Goal: Task Accomplishment & Management: Manage account settings

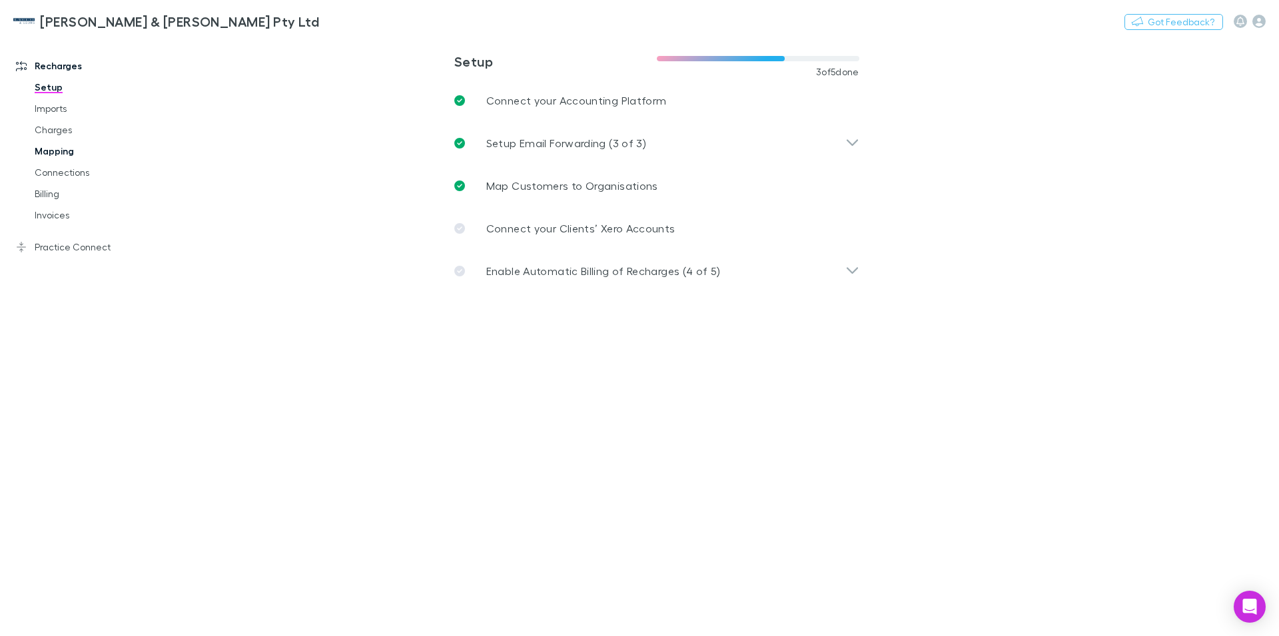
click at [57, 153] on link "Mapping" at bounding box center [101, 151] width 160 height 21
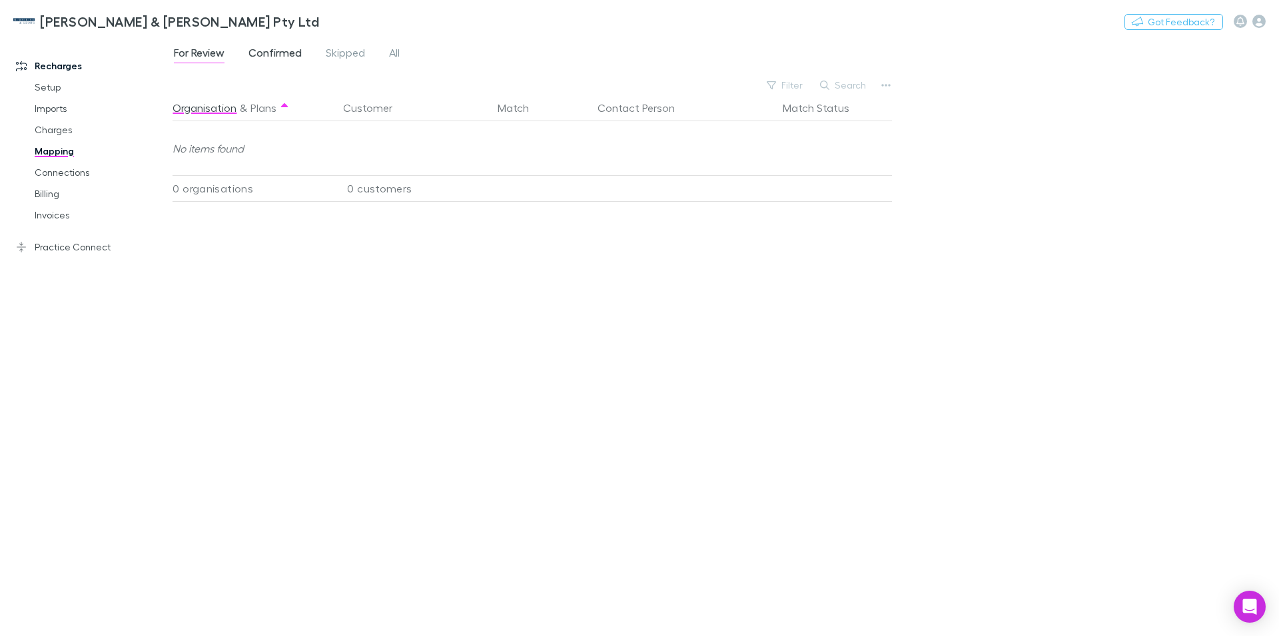
click at [282, 51] on span "Confirmed" at bounding box center [274, 54] width 53 height 17
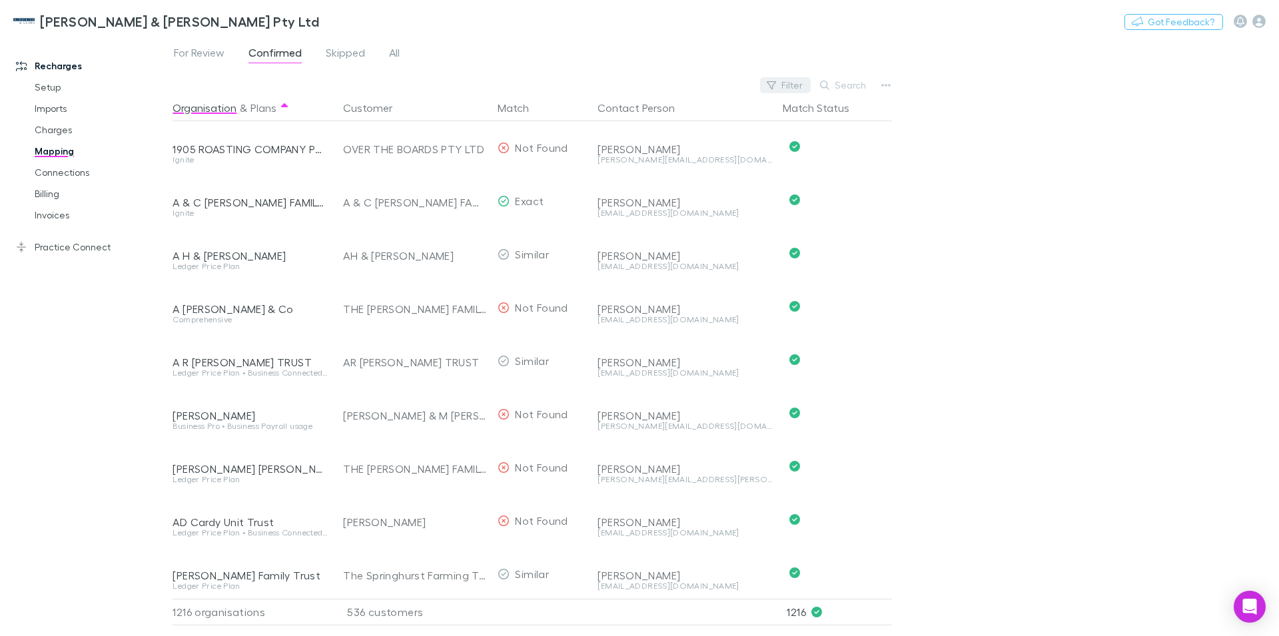
click at [776, 86] on icon "button" at bounding box center [771, 85] width 9 height 9
type input "*"
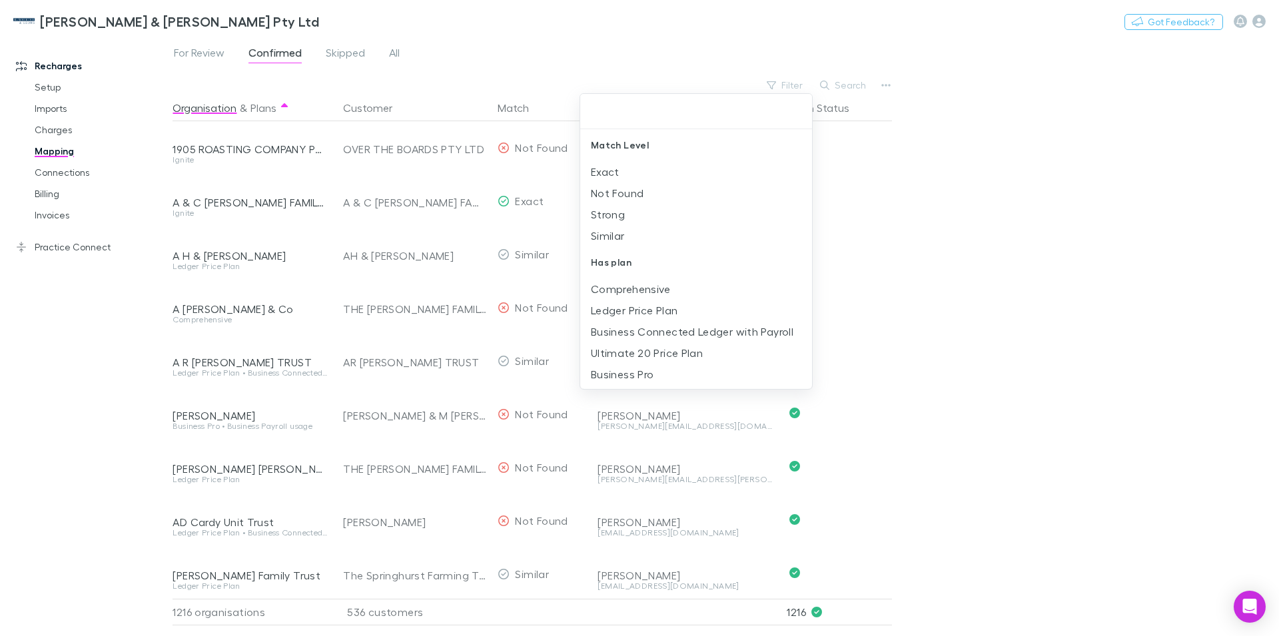
drag, startPoint x: 1062, startPoint y: 55, endPoint x: 875, endPoint y: 84, distance: 189.4
click at [1060, 54] on div at bounding box center [639, 318] width 1279 height 636
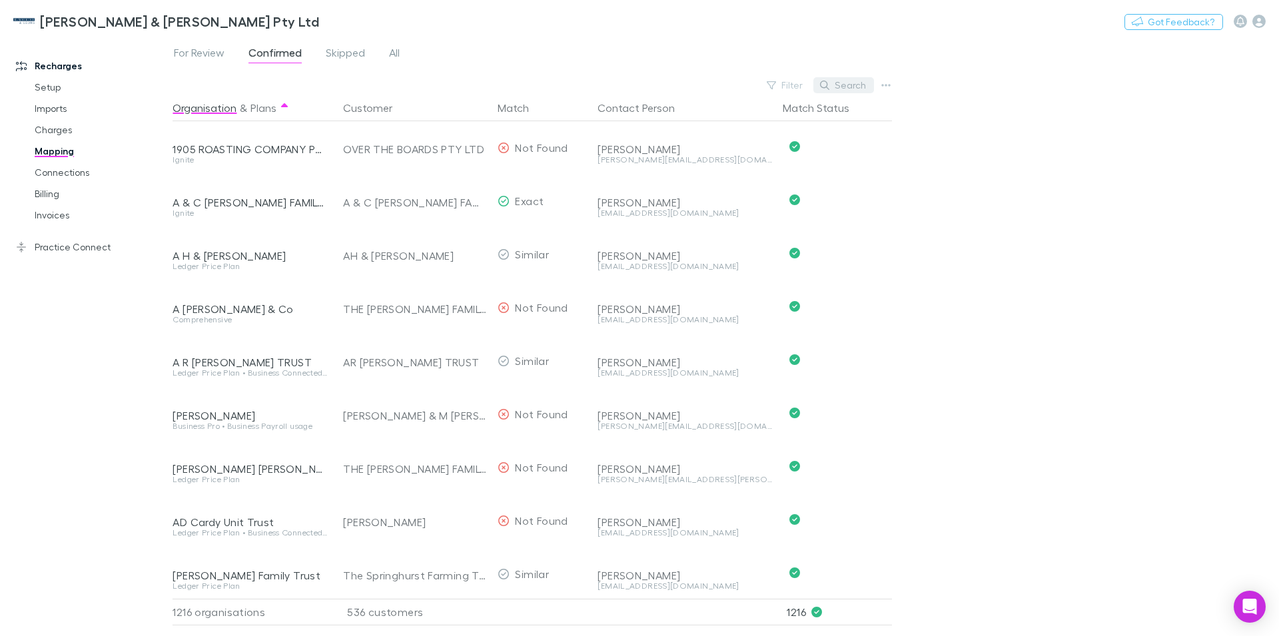
click at [845, 88] on button "Search" at bounding box center [843, 85] width 61 height 16
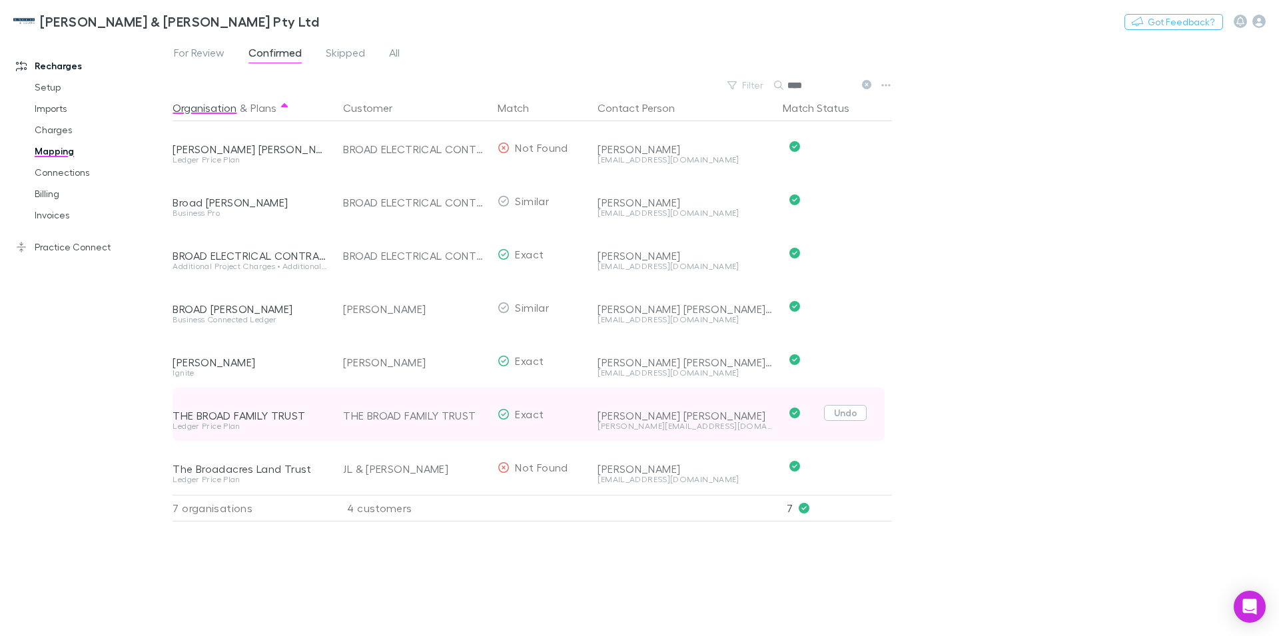
type input "****"
click at [841, 414] on button "Undo" at bounding box center [845, 413] width 43 height 16
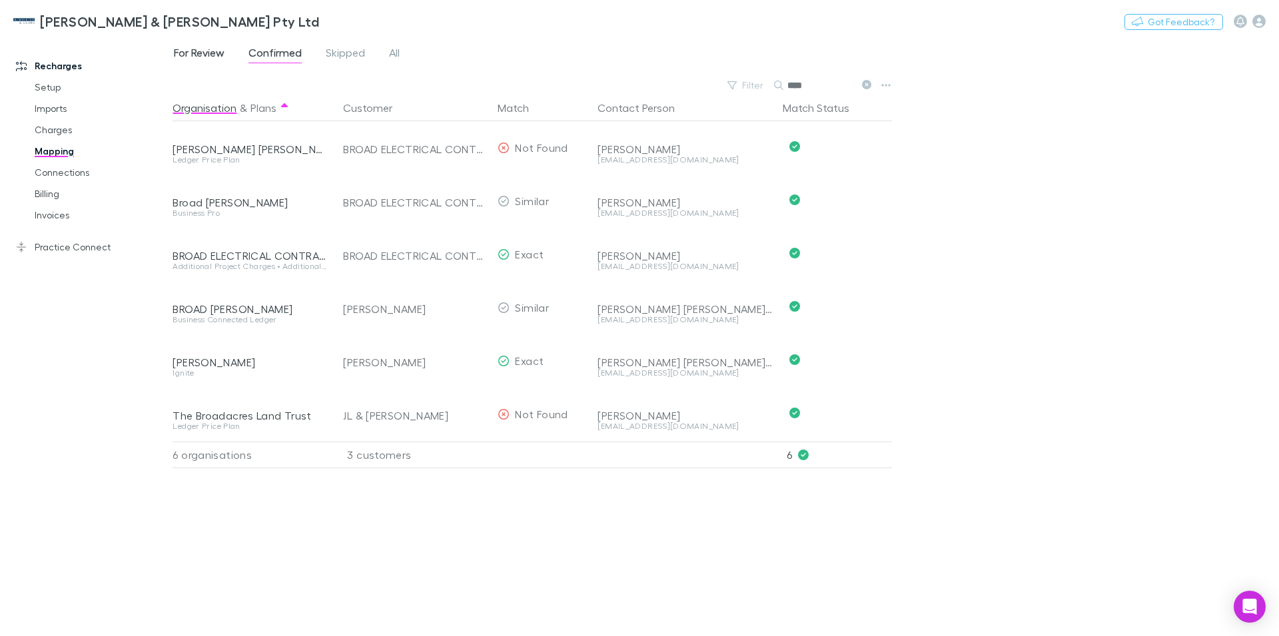
click at [209, 57] on span "For Review" at bounding box center [199, 54] width 51 height 17
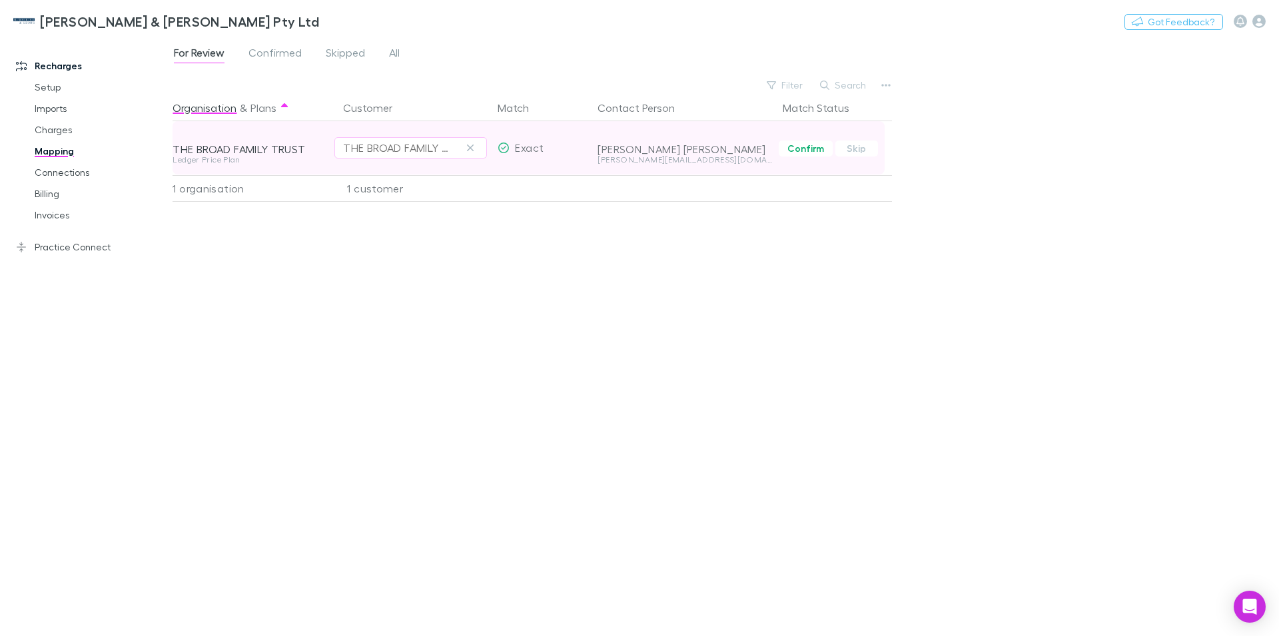
click at [456, 142] on div "THE BROAD FAMILY TRUST" at bounding box center [410, 148] width 135 height 16
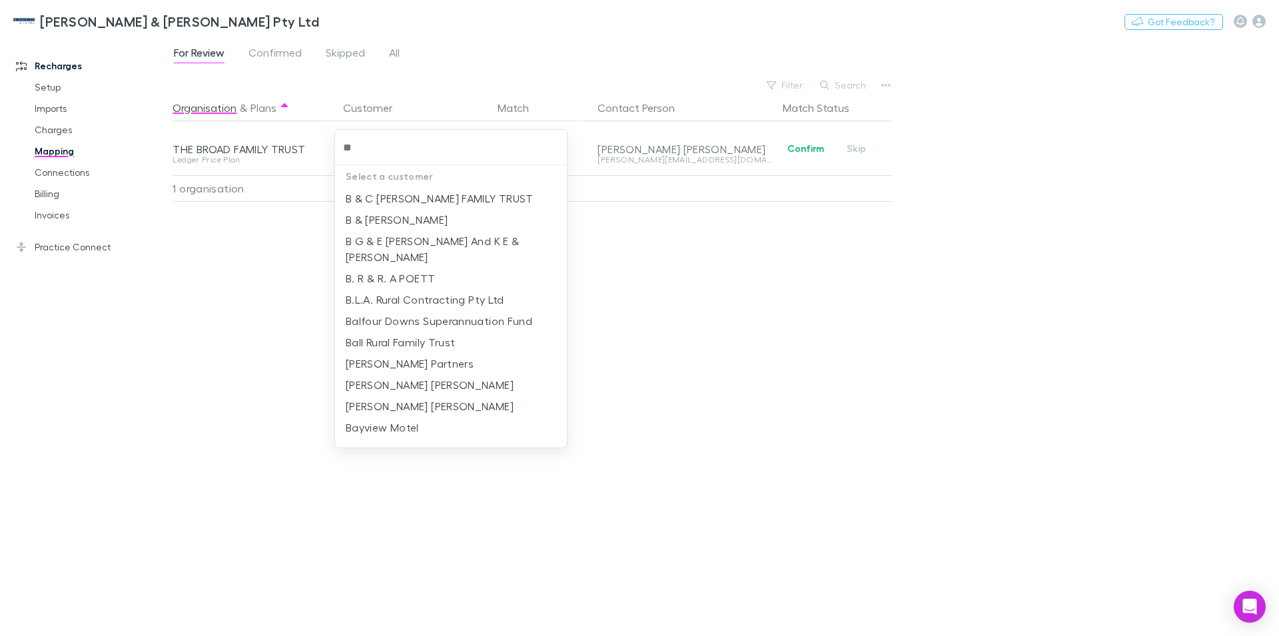
type input "*"
click at [470, 14] on div at bounding box center [639, 318] width 1279 height 636
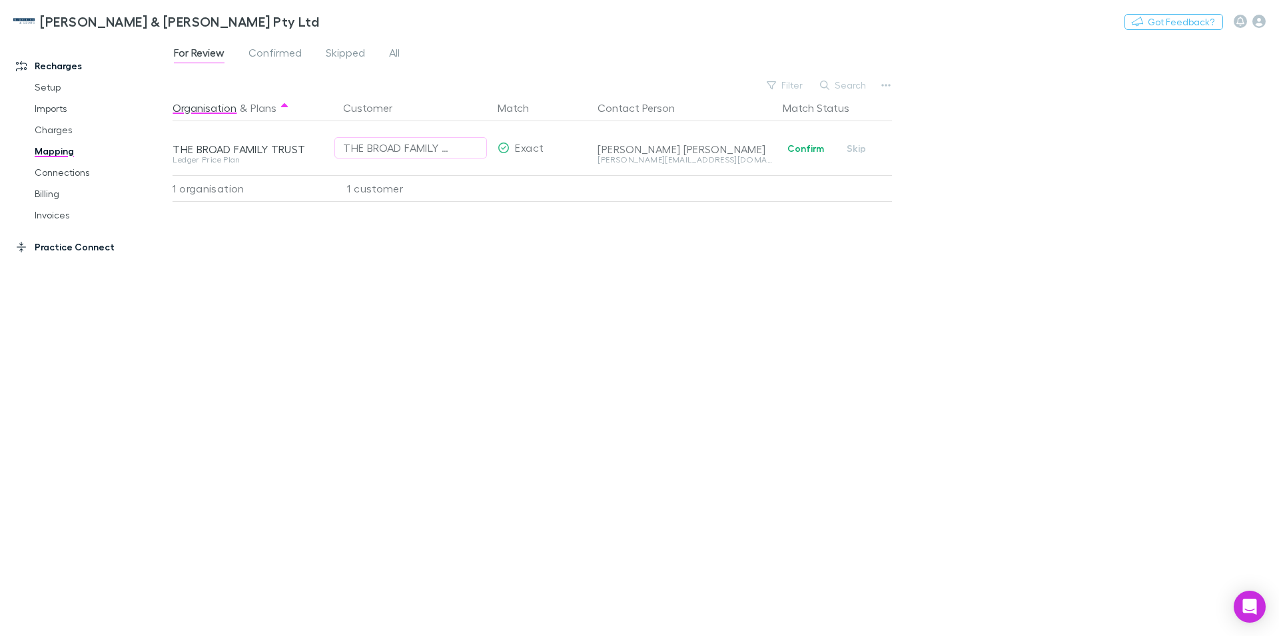
click at [51, 248] on link "Practice Connect" at bounding box center [92, 246] width 179 height 21
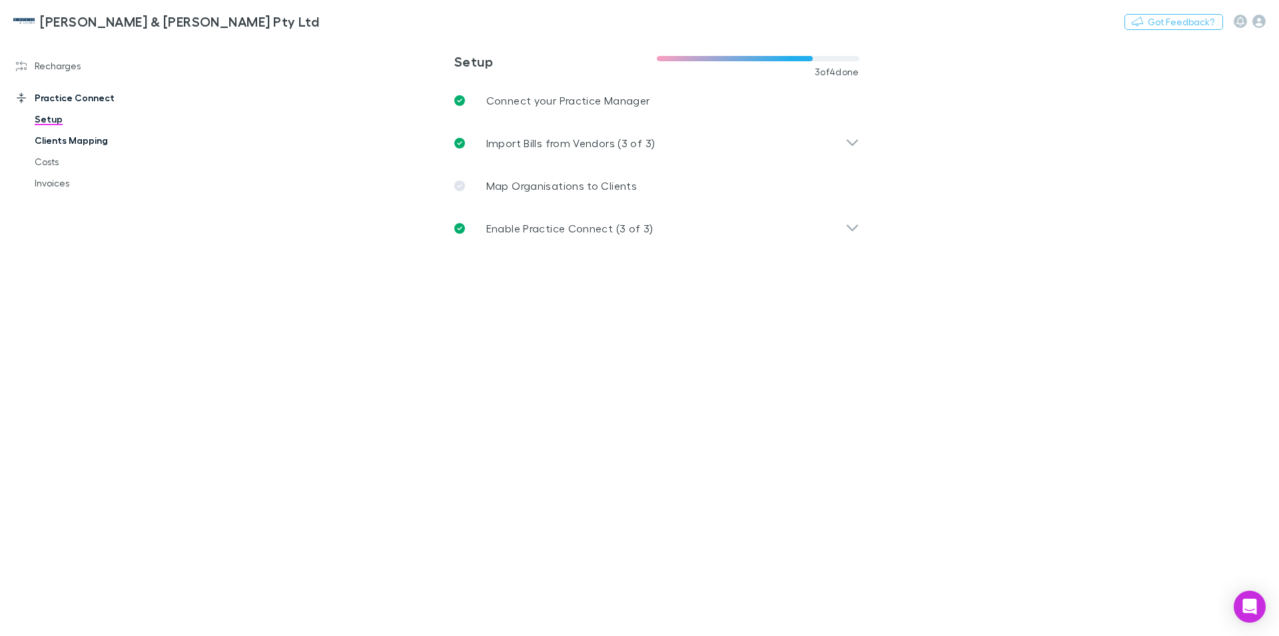
click at [69, 145] on link "Clients Mapping" at bounding box center [101, 140] width 160 height 21
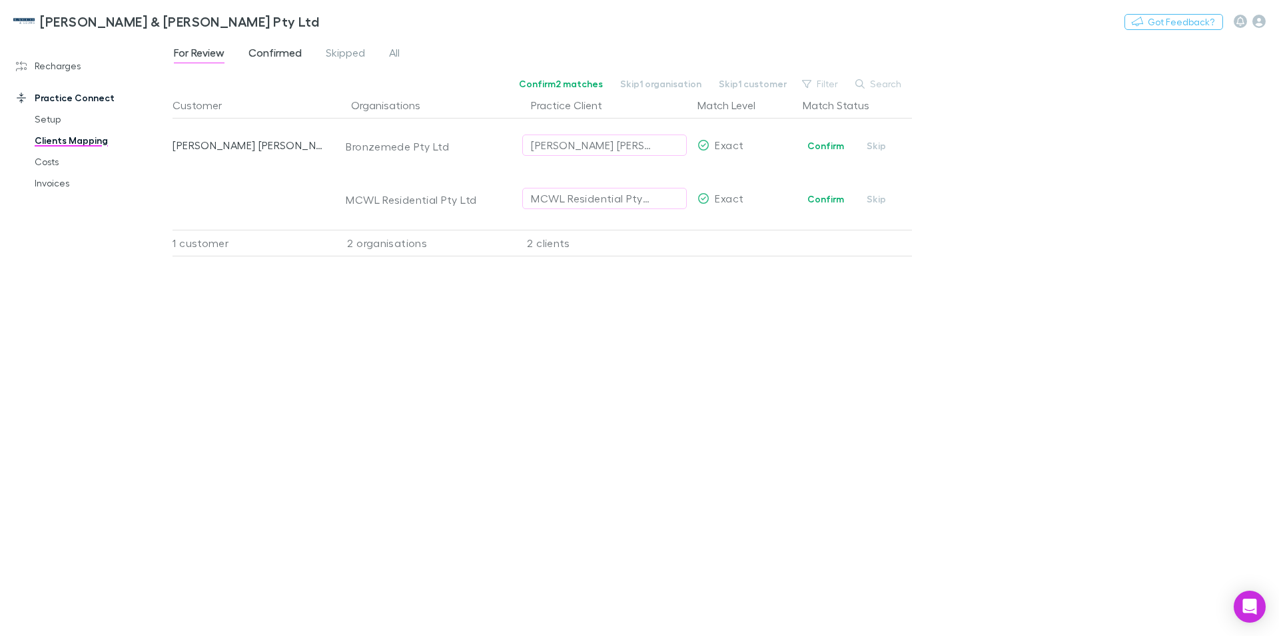
click at [268, 55] on span "Confirmed" at bounding box center [274, 54] width 53 height 17
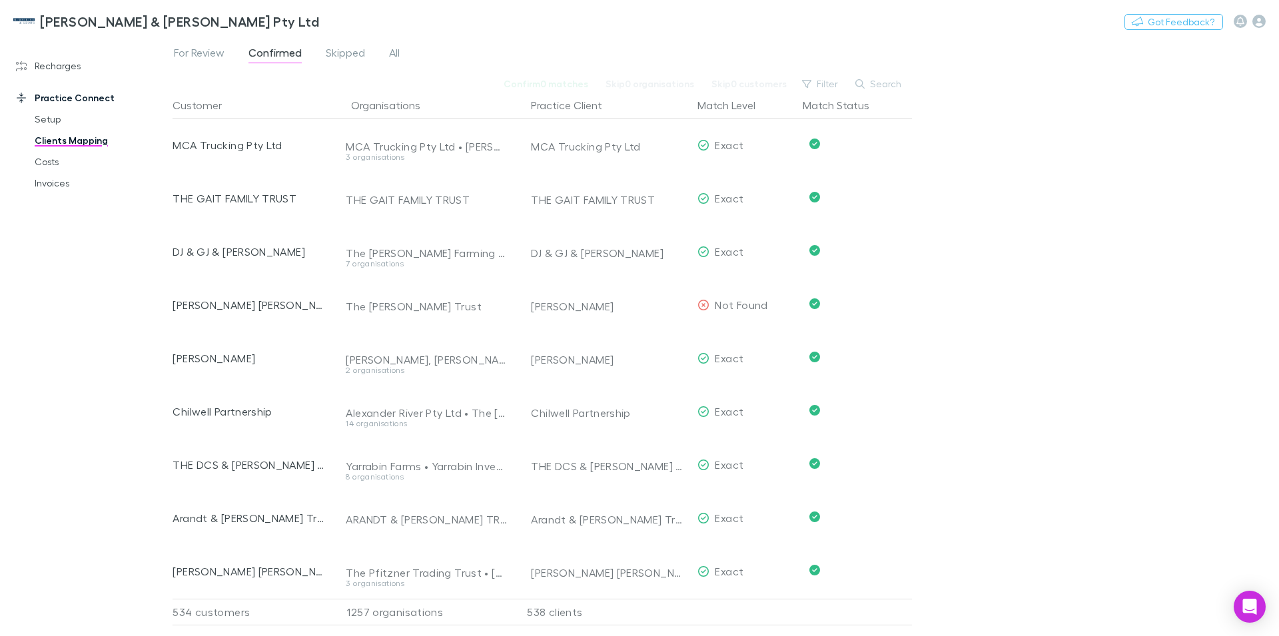
click at [863, 83] on icon "button" at bounding box center [859, 83] width 9 height 9
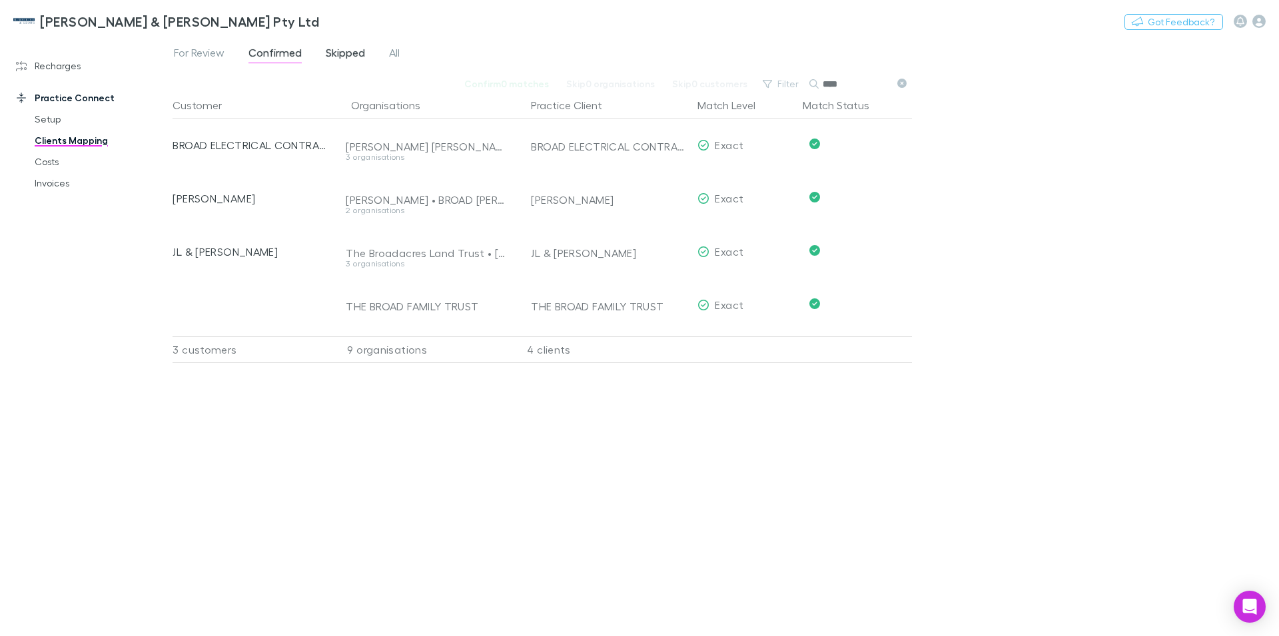
type input "****"
click at [348, 54] on span "Skipped" at bounding box center [345, 54] width 39 height 17
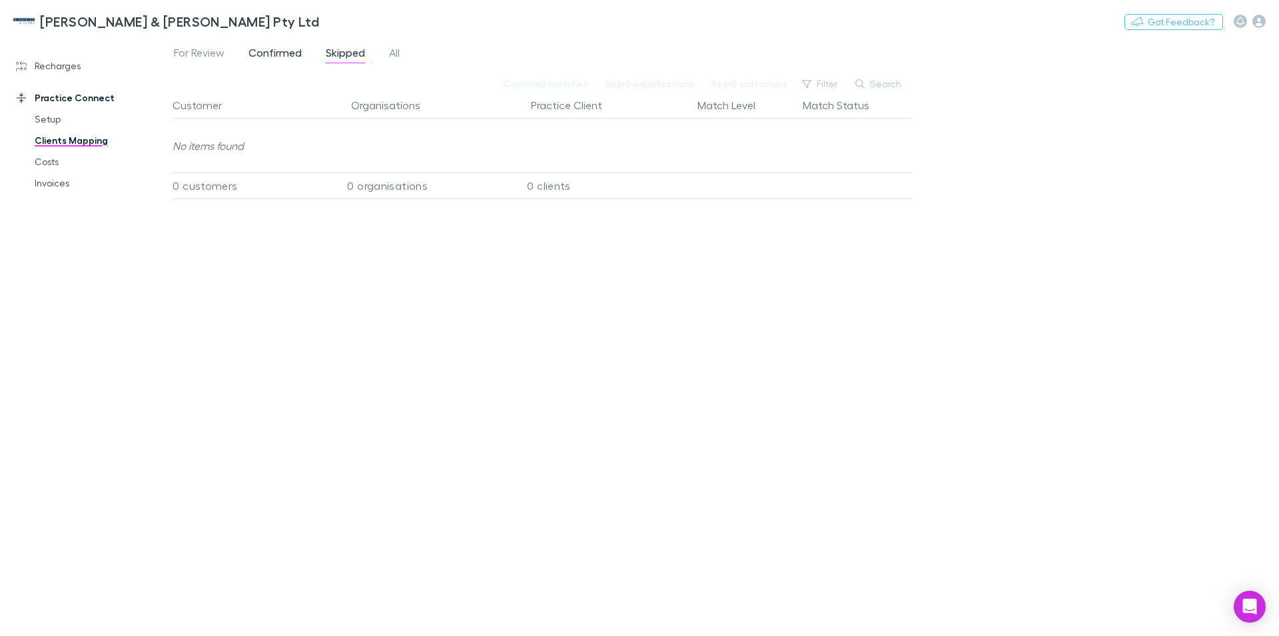
click at [280, 54] on span "Confirmed" at bounding box center [274, 54] width 53 height 17
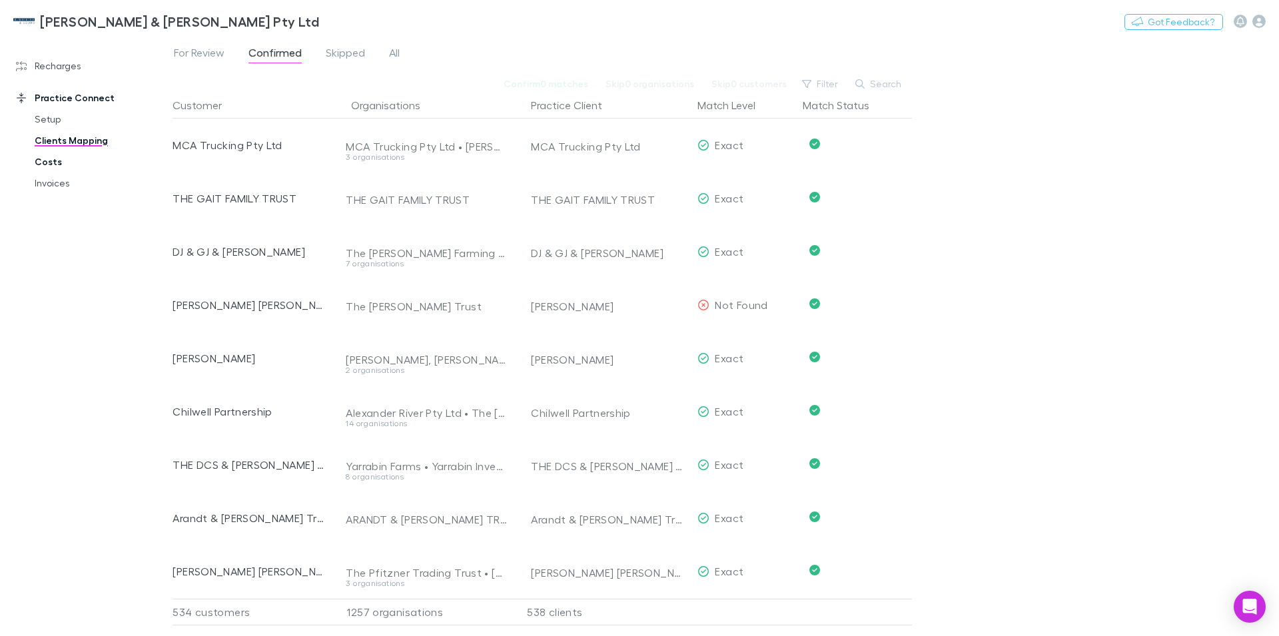
click at [48, 167] on link "Costs" at bounding box center [101, 161] width 160 height 21
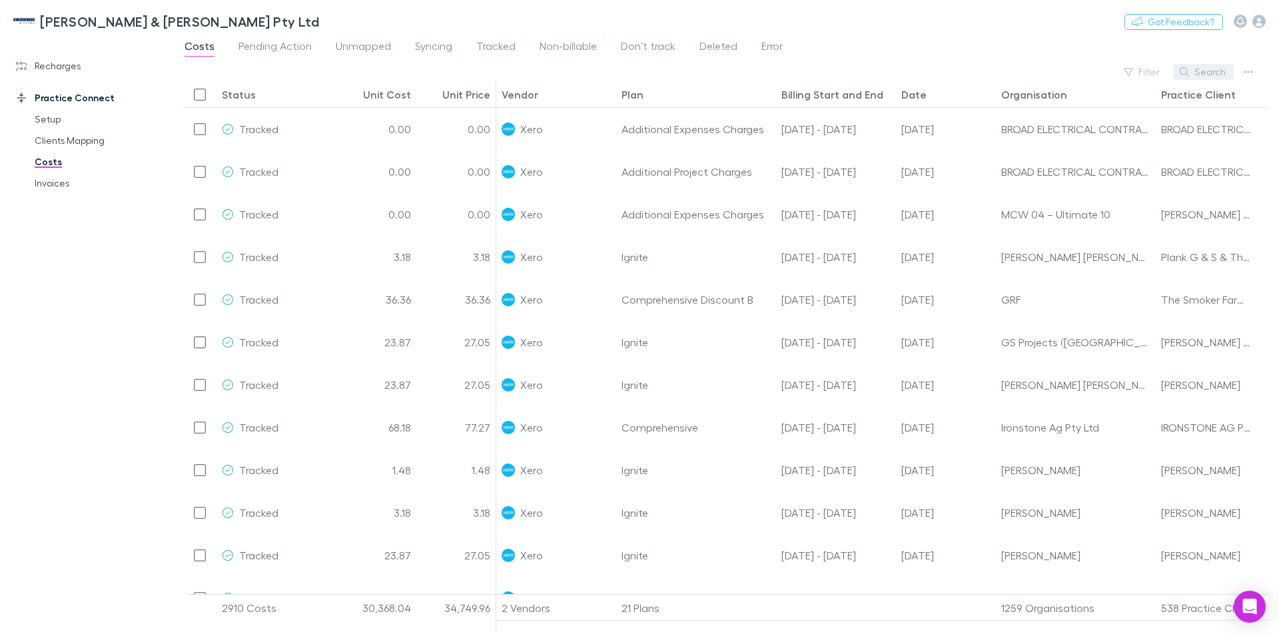
click at [1206, 76] on button "Search" at bounding box center [1203, 72] width 61 height 16
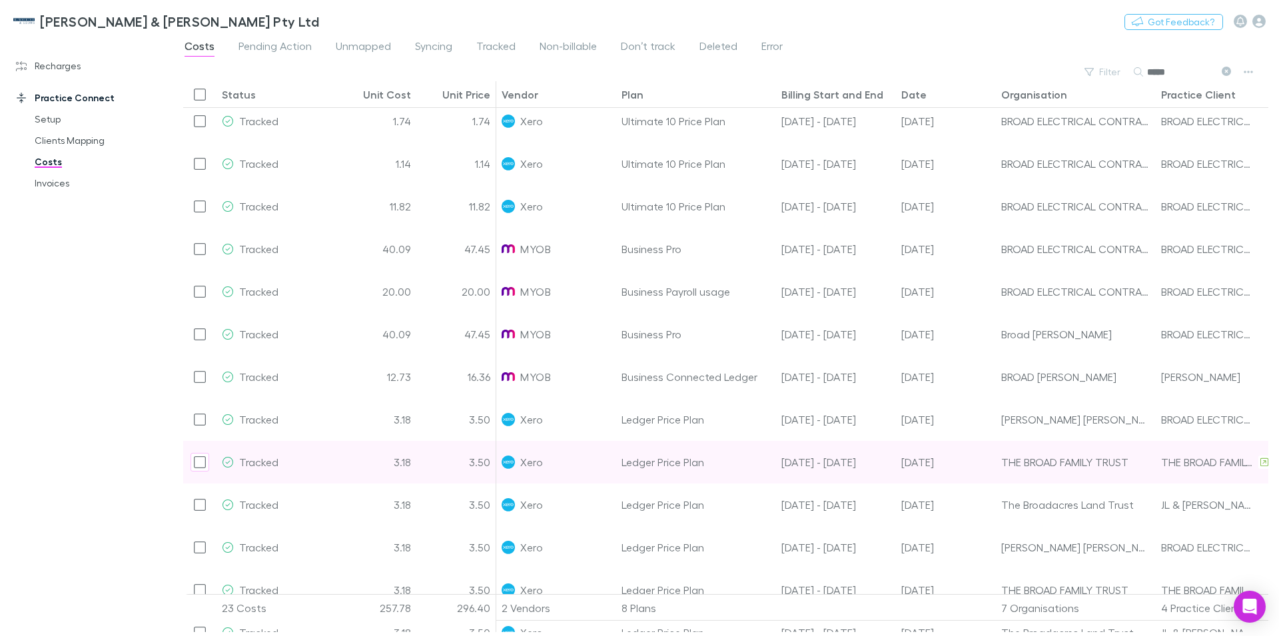
scroll to position [180, 0]
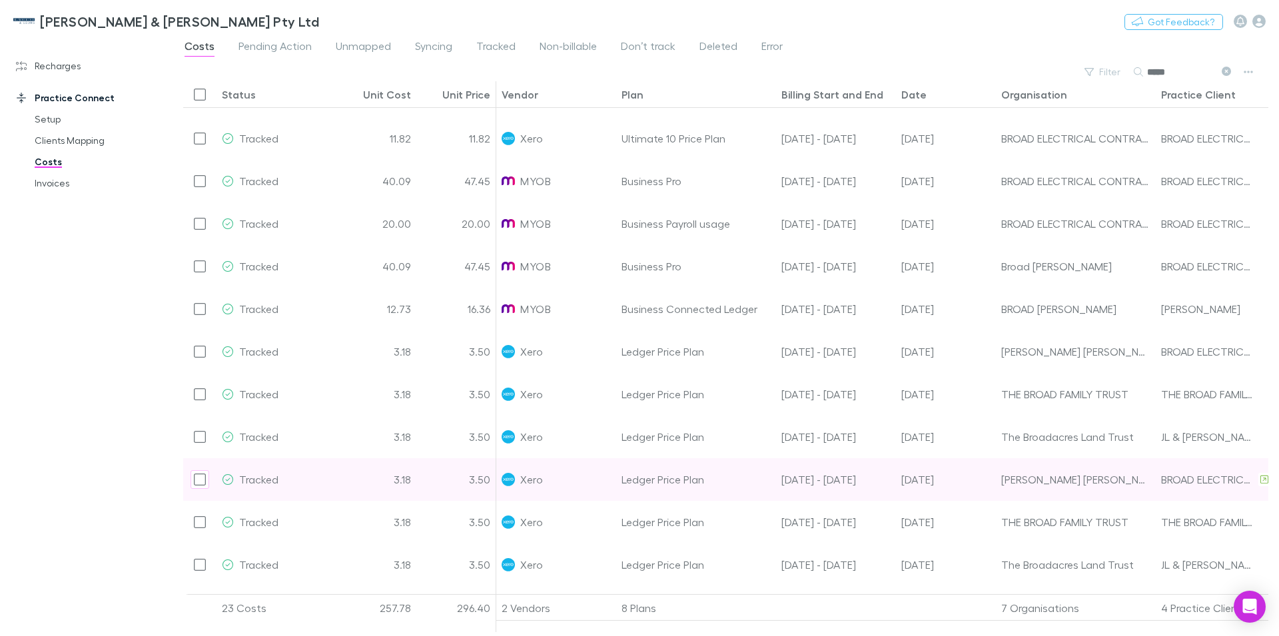
type input "*****"
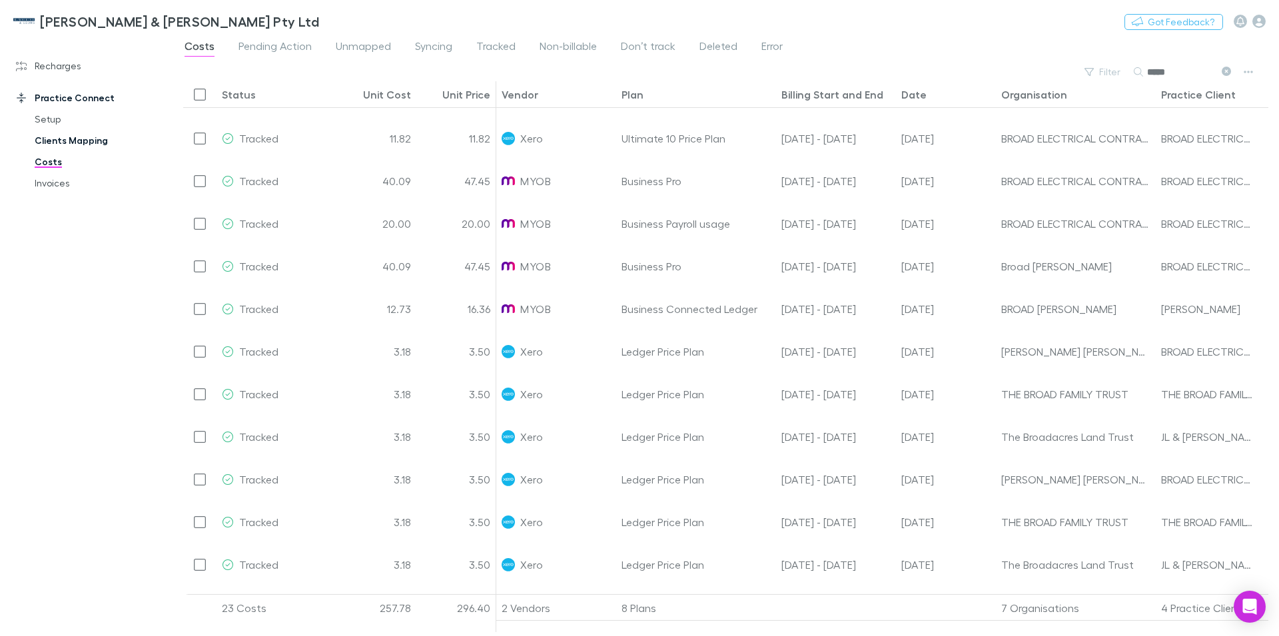
click at [86, 137] on link "Clients Mapping" at bounding box center [101, 140] width 160 height 21
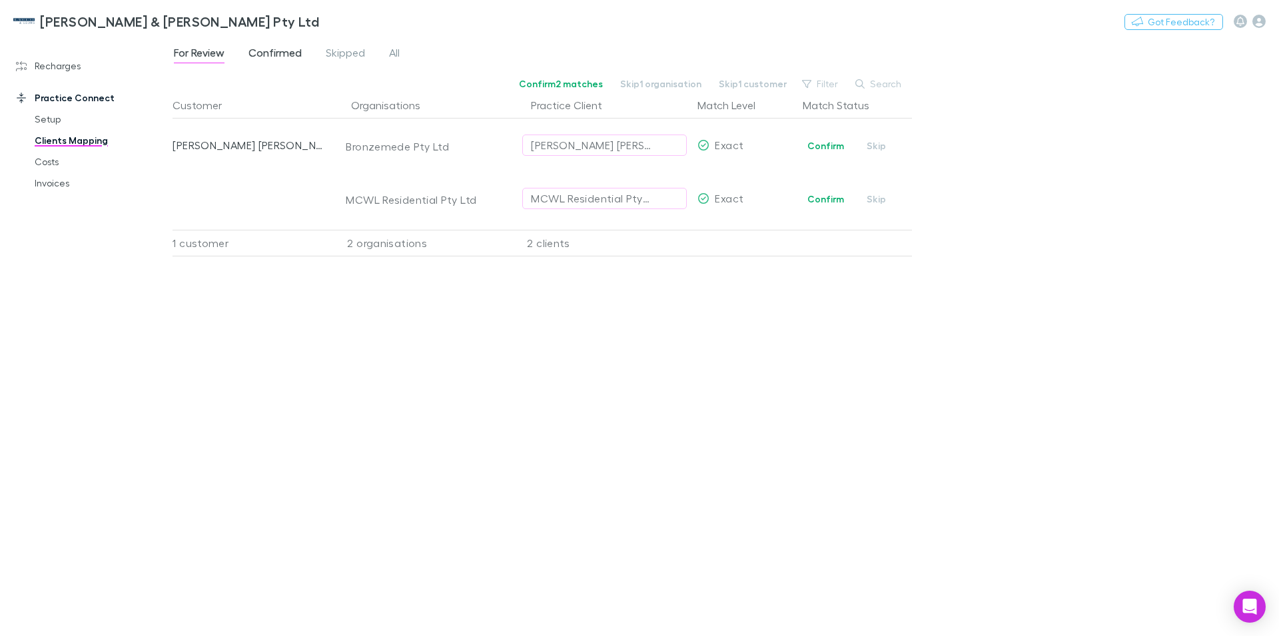
click at [277, 56] on span "Confirmed" at bounding box center [274, 54] width 53 height 17
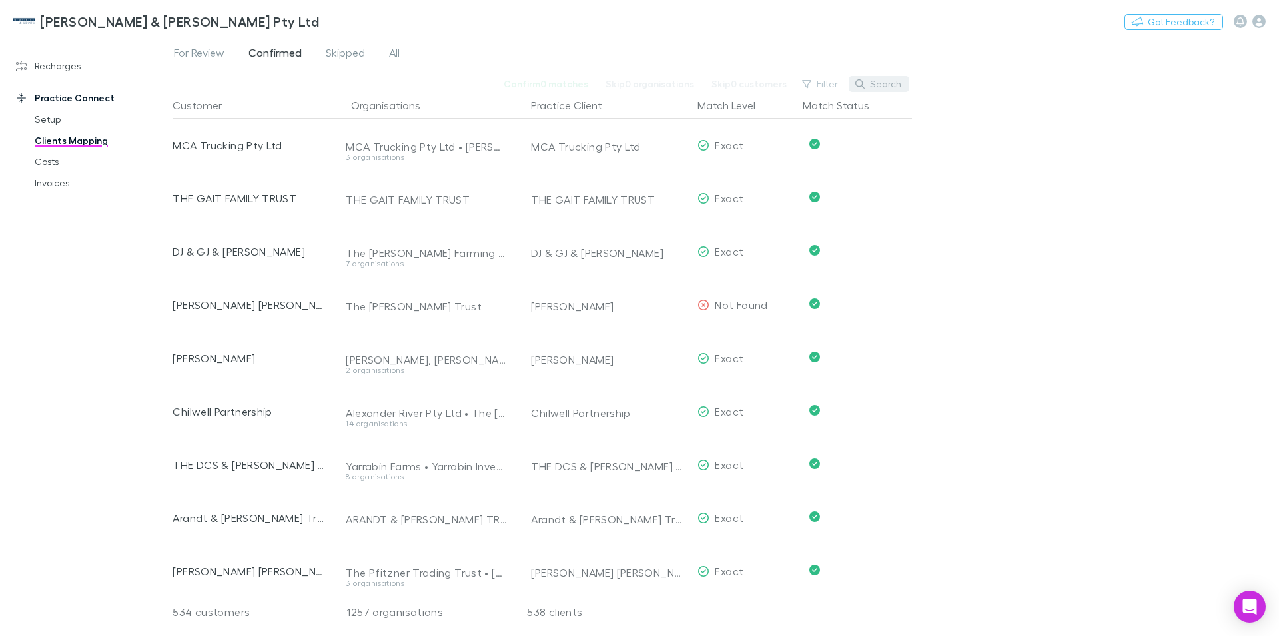
click at [873, 84] on button "Search" at bounding box center [879, 84] width 61 height 16
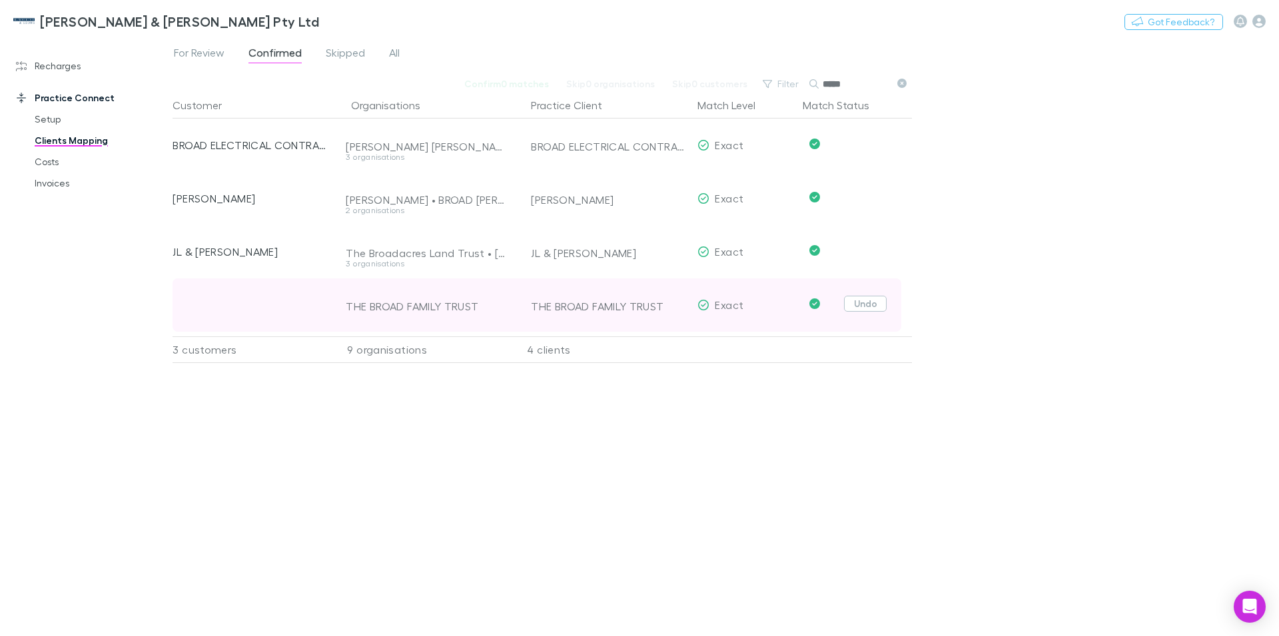
type input "*****"
click at [865, 304] on button "Undo" at bounding box center [865, 304] width 43 height 16
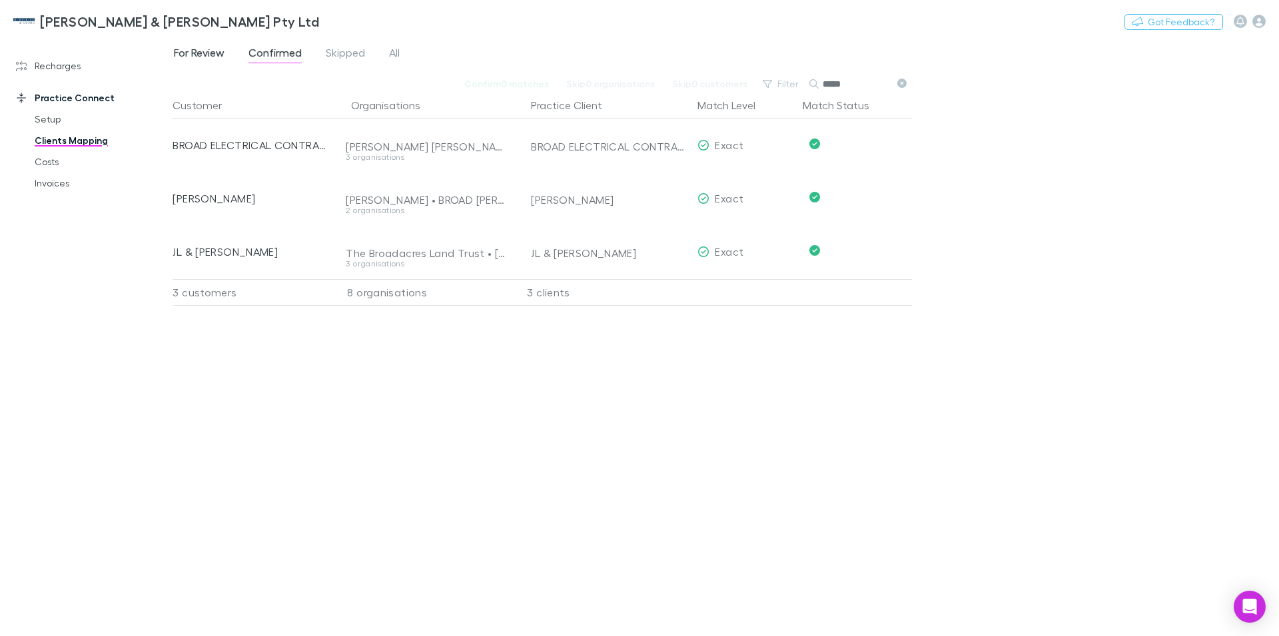
click at [212, 55] on span "For Review" at bounding box center [199, 54] width 51 height 17
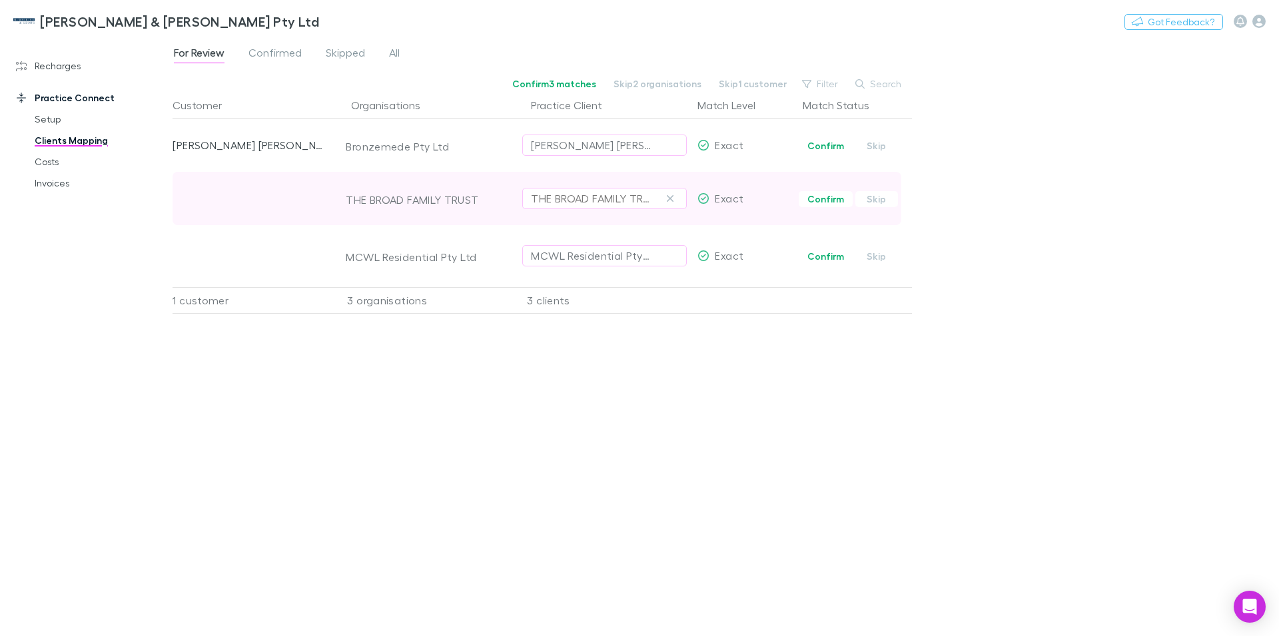
click at [662, 198] on div "THE BROAD FAMILY TRUST" at bounding box center [604, 199] width 147 height 16
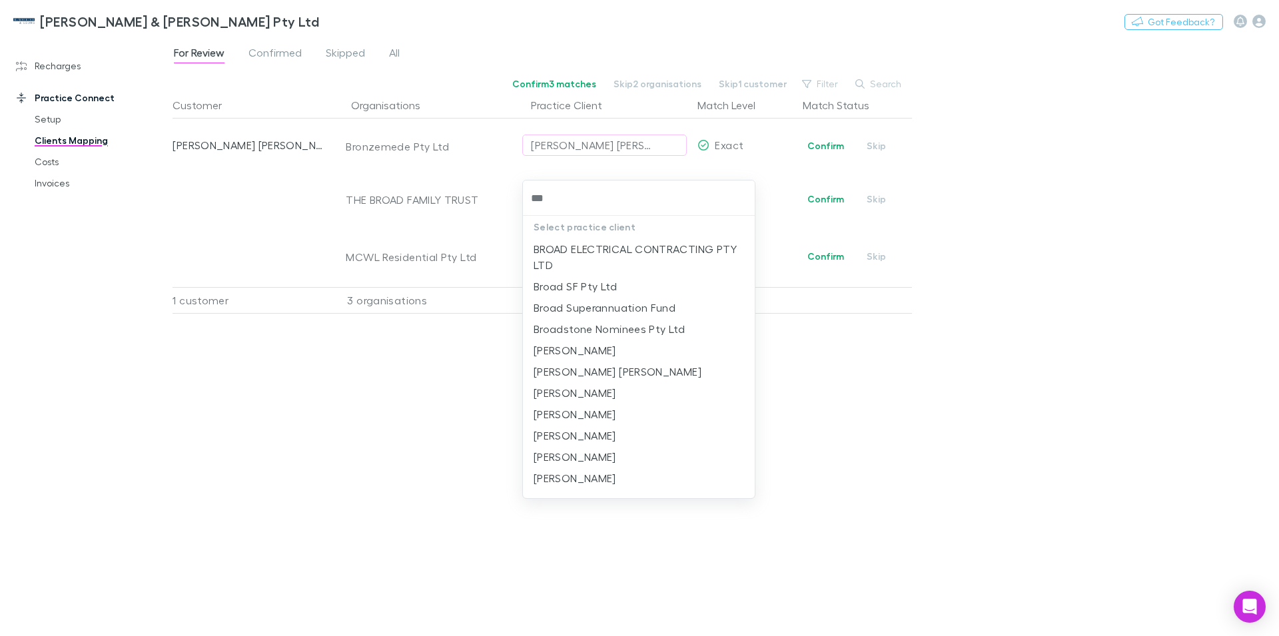
type input "****"
click at [597, 460] on li "[PERSON_NAME]" at bounding box center [639, 456] width 232 height 21
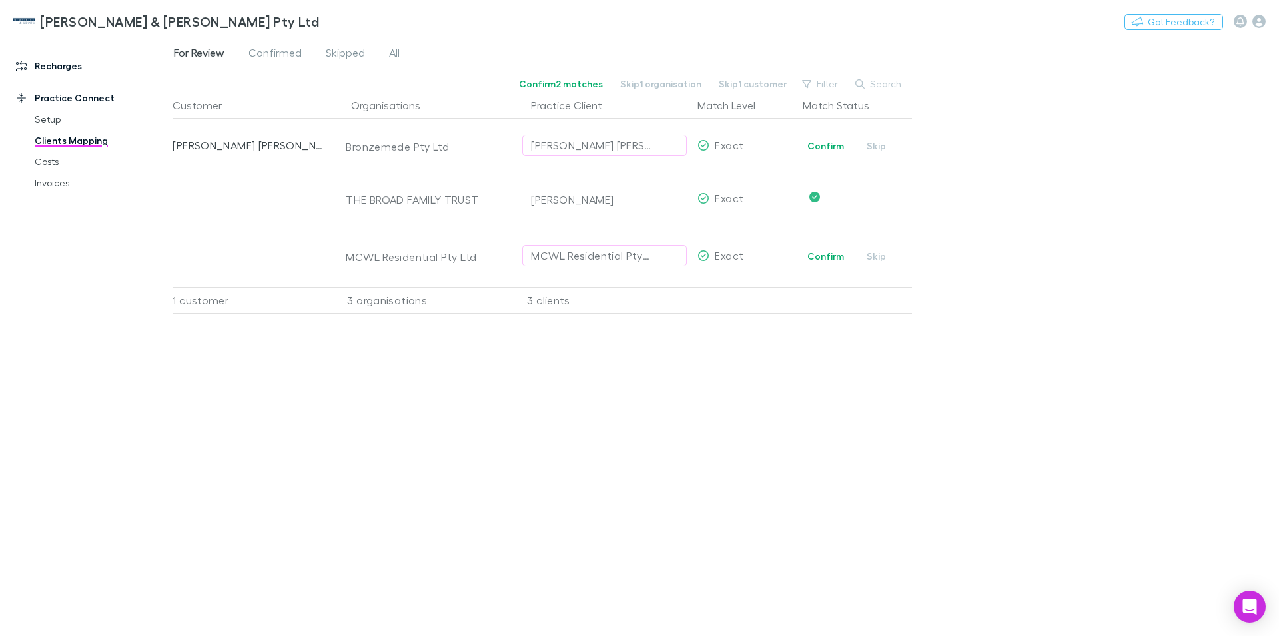
click at [49, 64] on link "Recharges" at bounding box center [92, 65] width 179 height 21
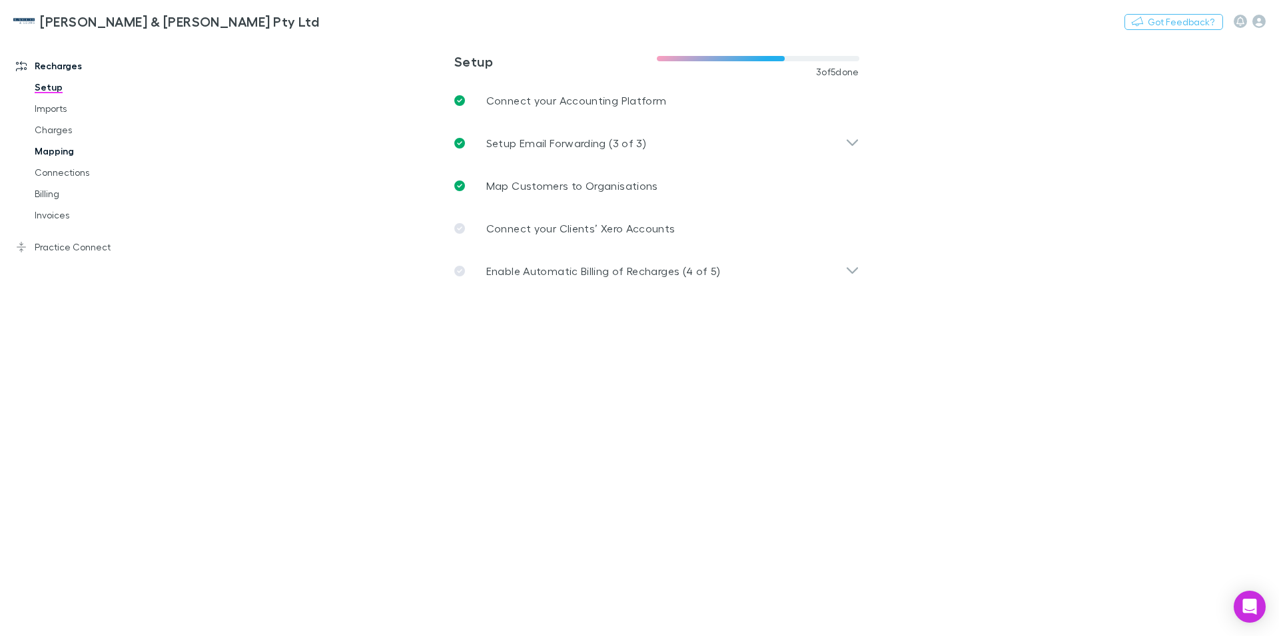
click at [63, 147] on link "Mapping" at bounding box center [101, 151] width 160 height 21
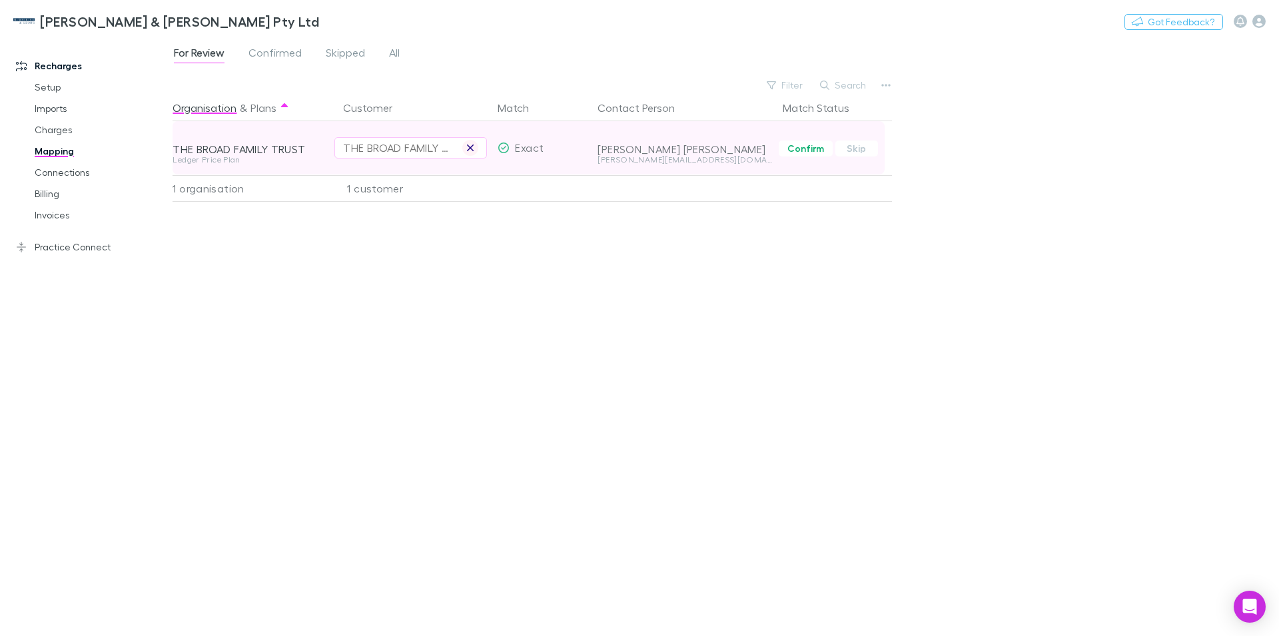
click at [474, 147] on icon "button" at bounding box center [470, 148] width 8 height 11
click at [368, 149] on div "Select a customer" at bounding box center [410, 148] width 135 height 16
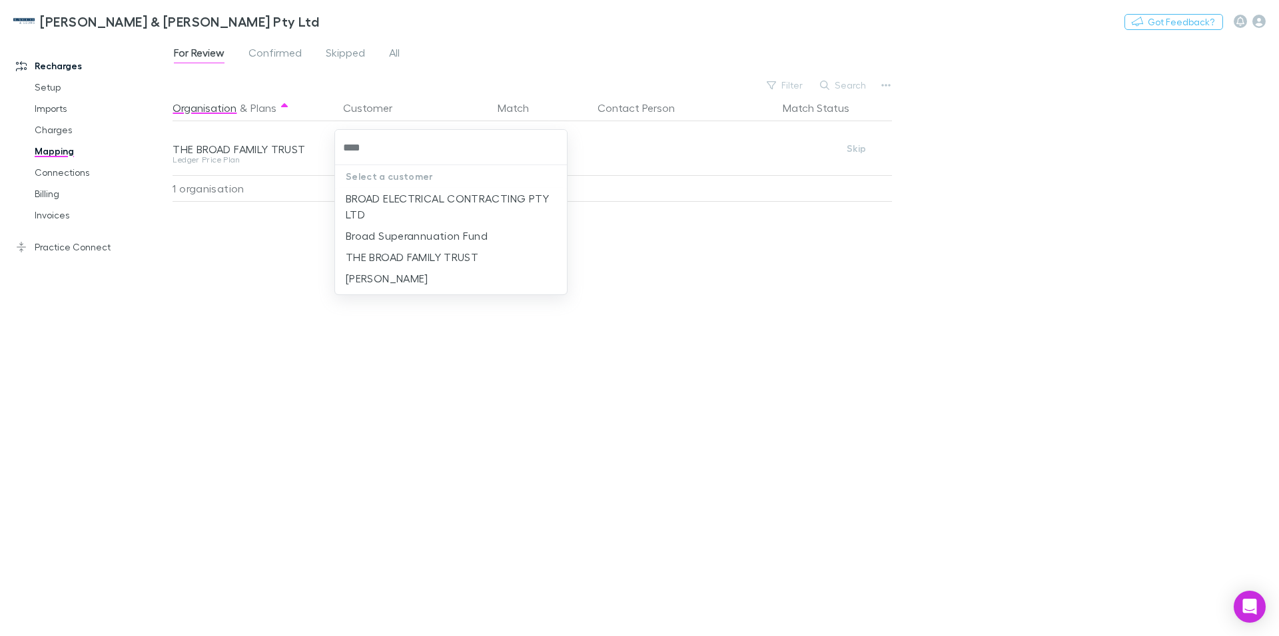
type input "****"
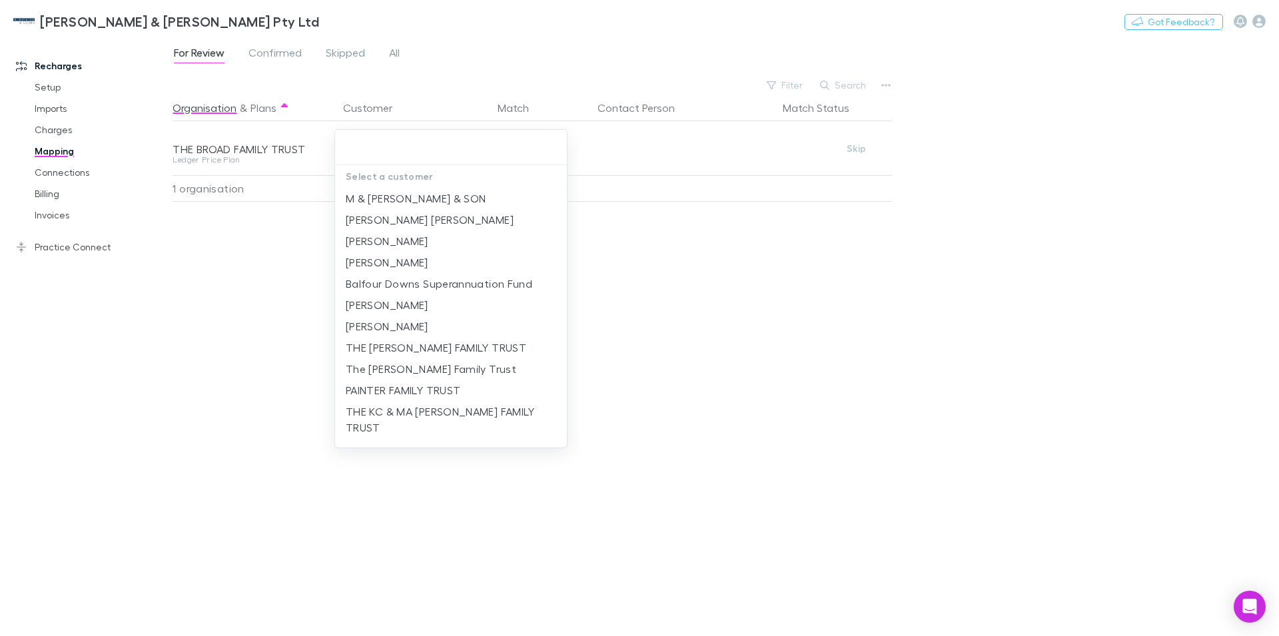
click at [550, 40] on div at bounding box center [639, 318] width 1279 height 636
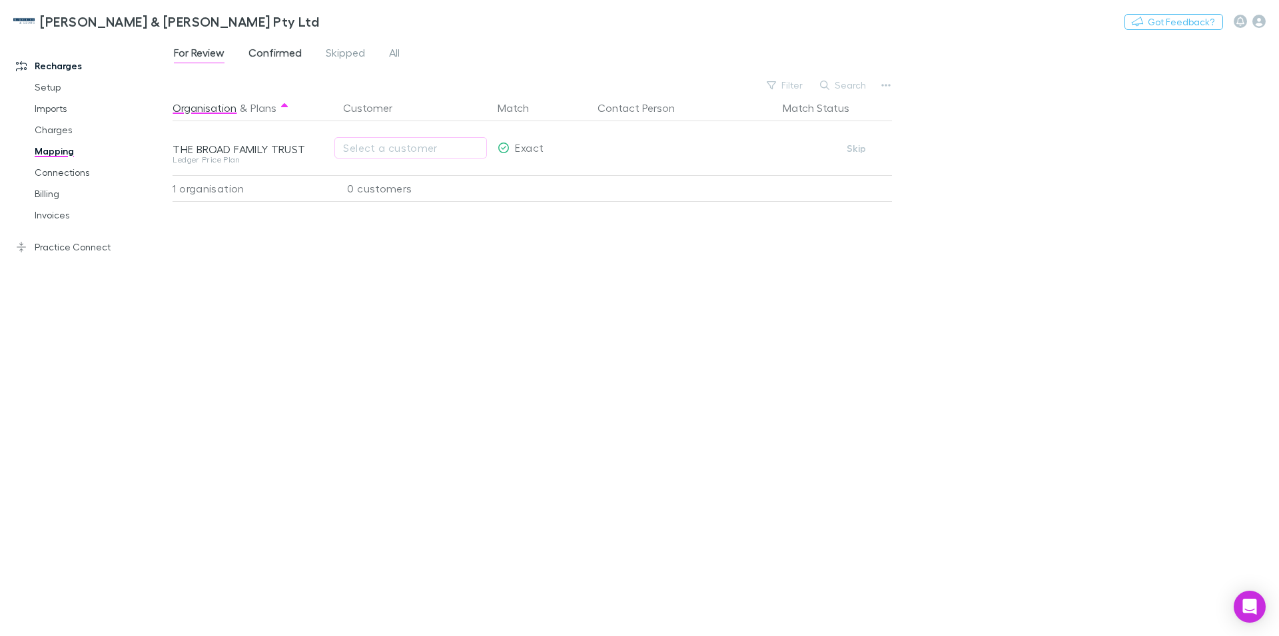
click at [260, 50] on span "Confirmed" at bounding box center [274, 54] width 53 height 17
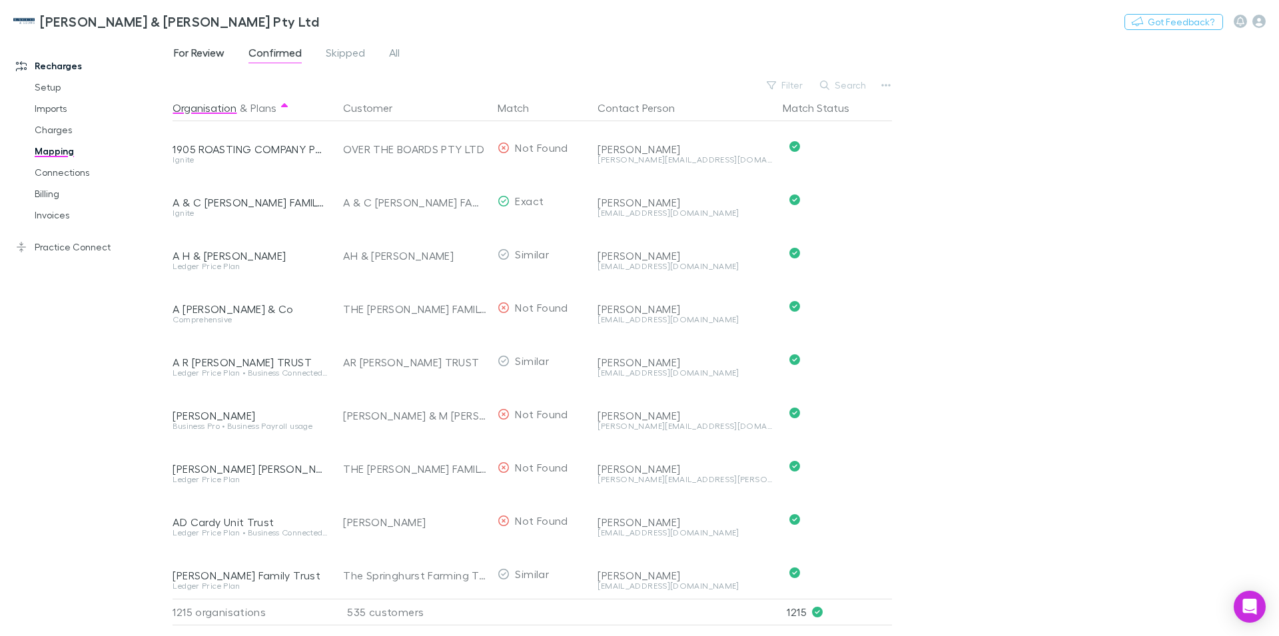
click at [206, 56] on span "For Review" at bounding box center [199, 54] width 51 height 17
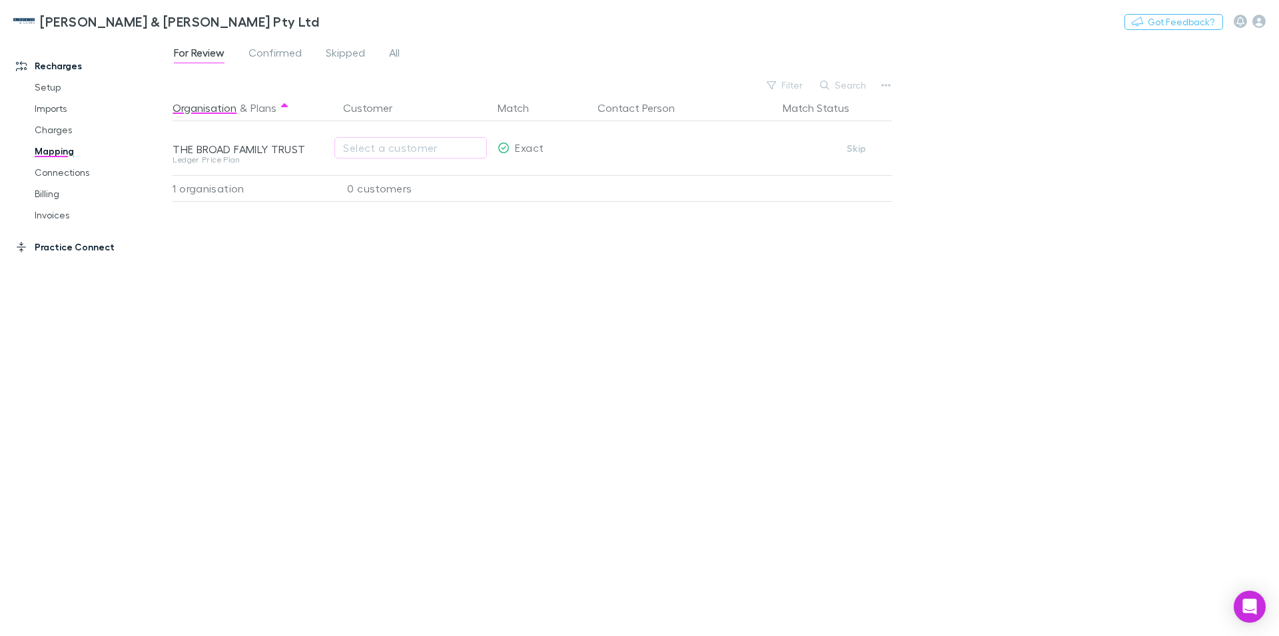
click at [48, 250] on link "Practice Connect" at bounding box center [92, 246] width 179 height 21
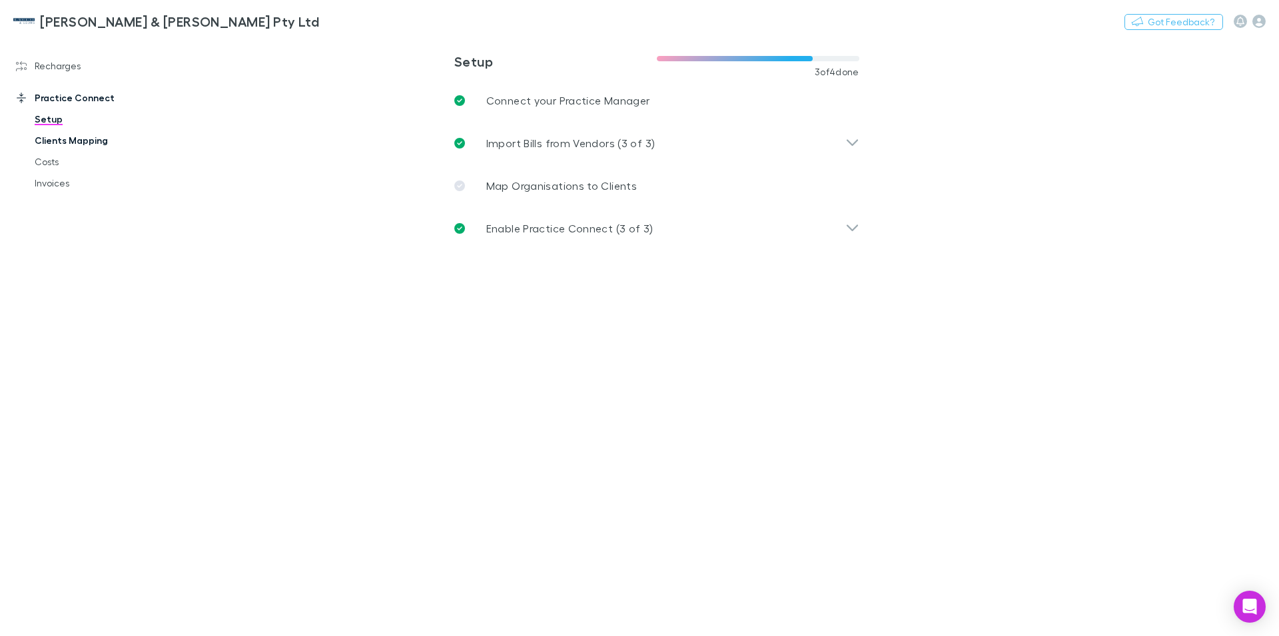
click at [73, 143] on link "Clients Mapping" at bounding box center [101, 140] width 160 height 21
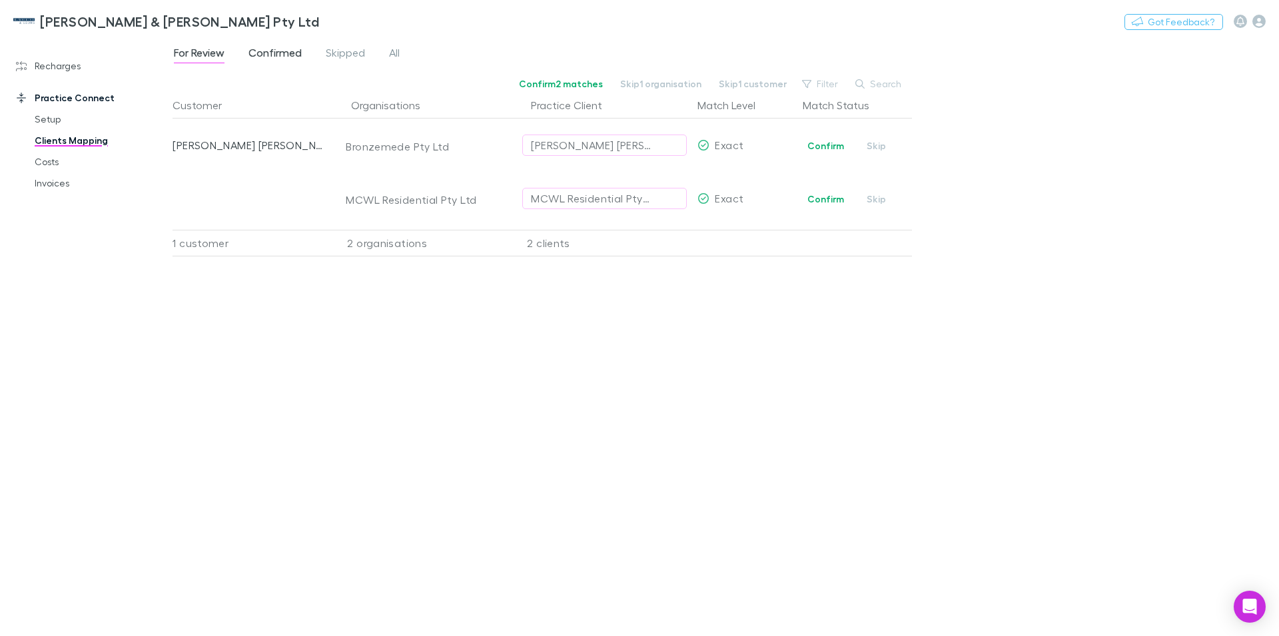
click at [282, 54] on span "Confirmed" at bounding box center [274, 54] width 53 height 17
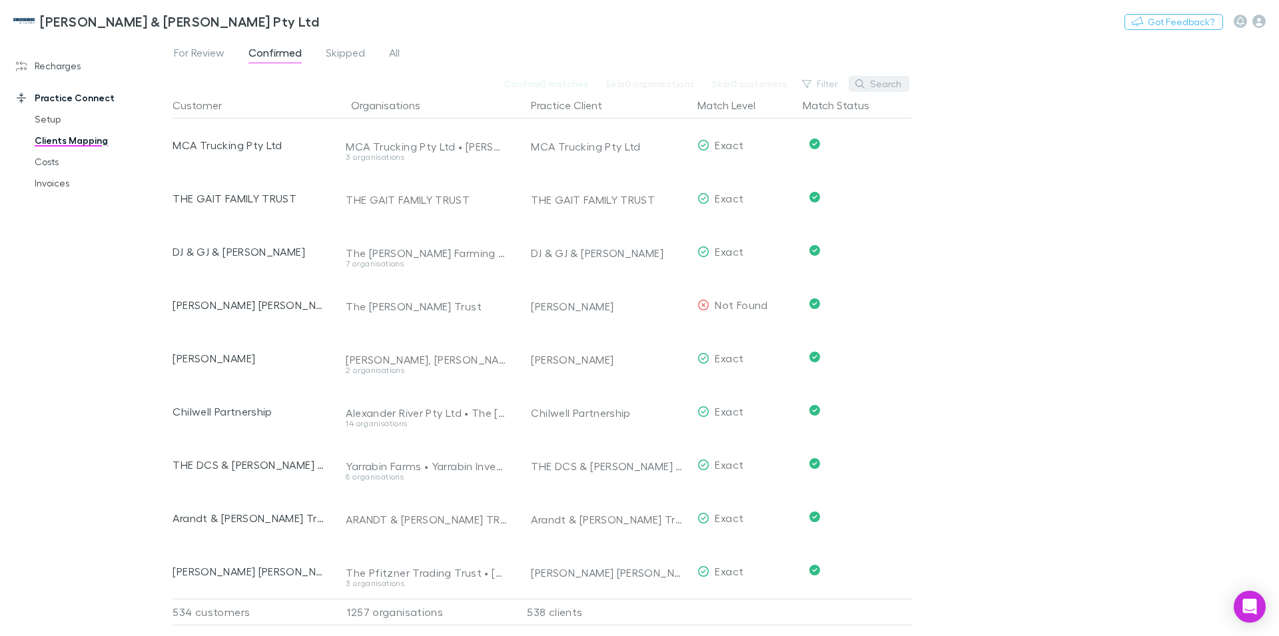
click at [871, 84] on button "Search" at bounding box center [879, 84] width 61 height 16
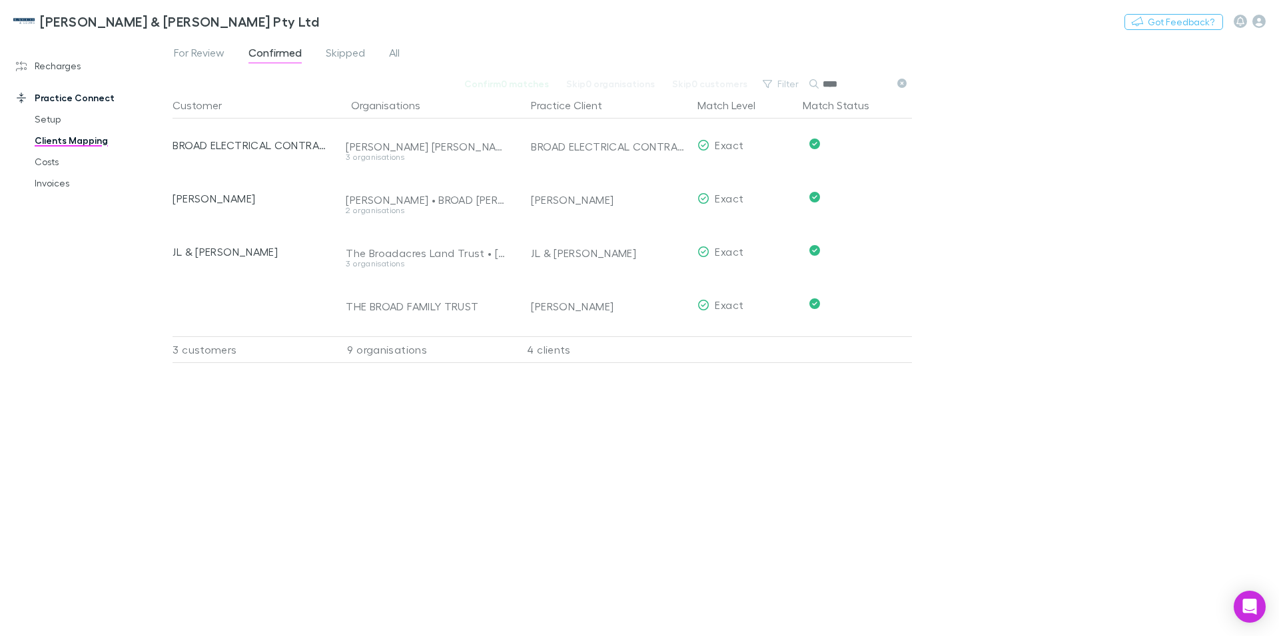
type input "*****"
click at [43, 65] on link "Recharges" at bounding box center [92, 65] width 179 height 21
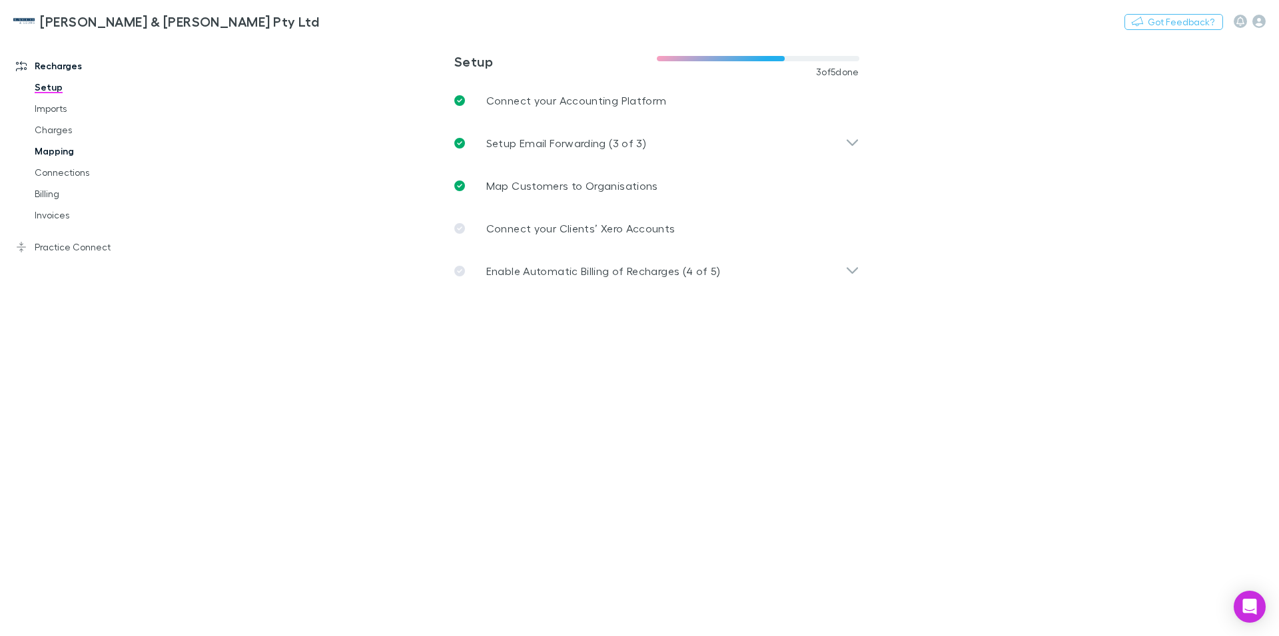
click at [57, 153] on link "Mapping" at bounding box center [101, 151] width 160 height 21
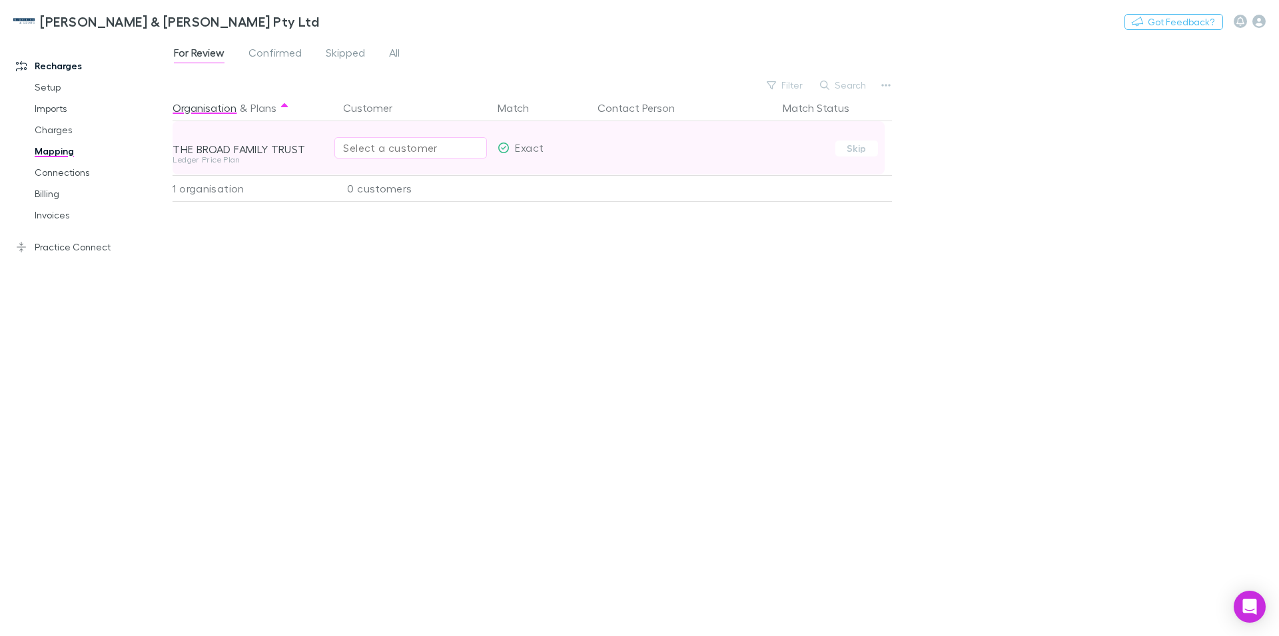
click at [388, 143] on div "Select a customer" at bounding box center [410, 148] width 135 height 16
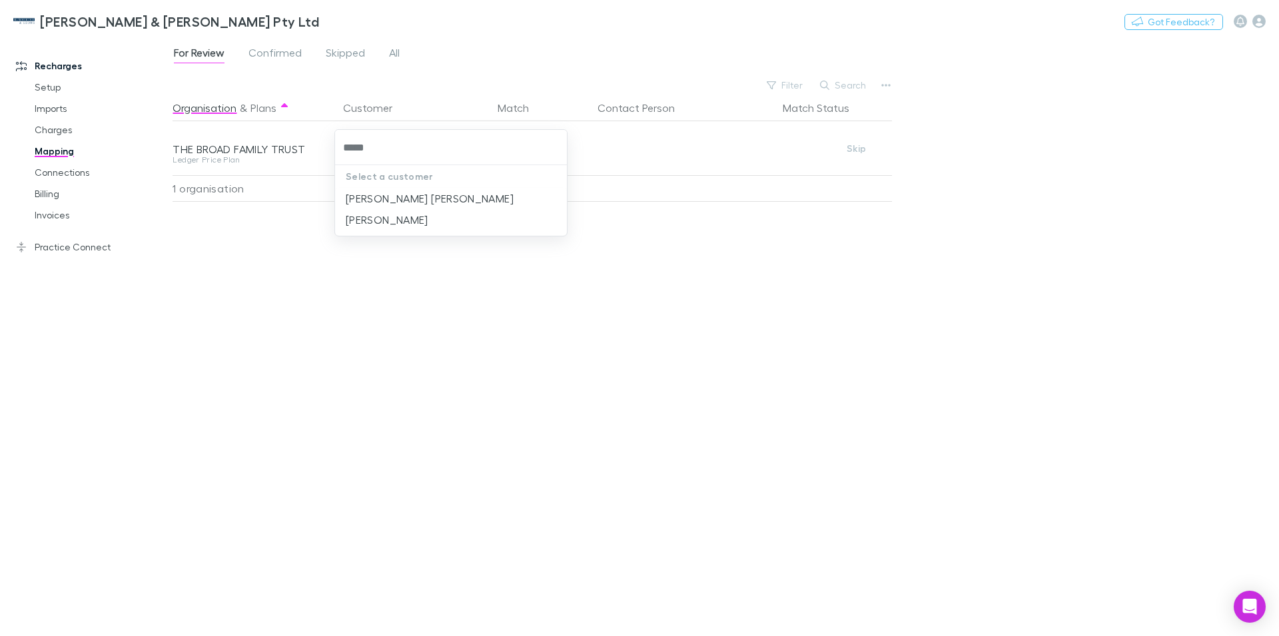
type input "*****"
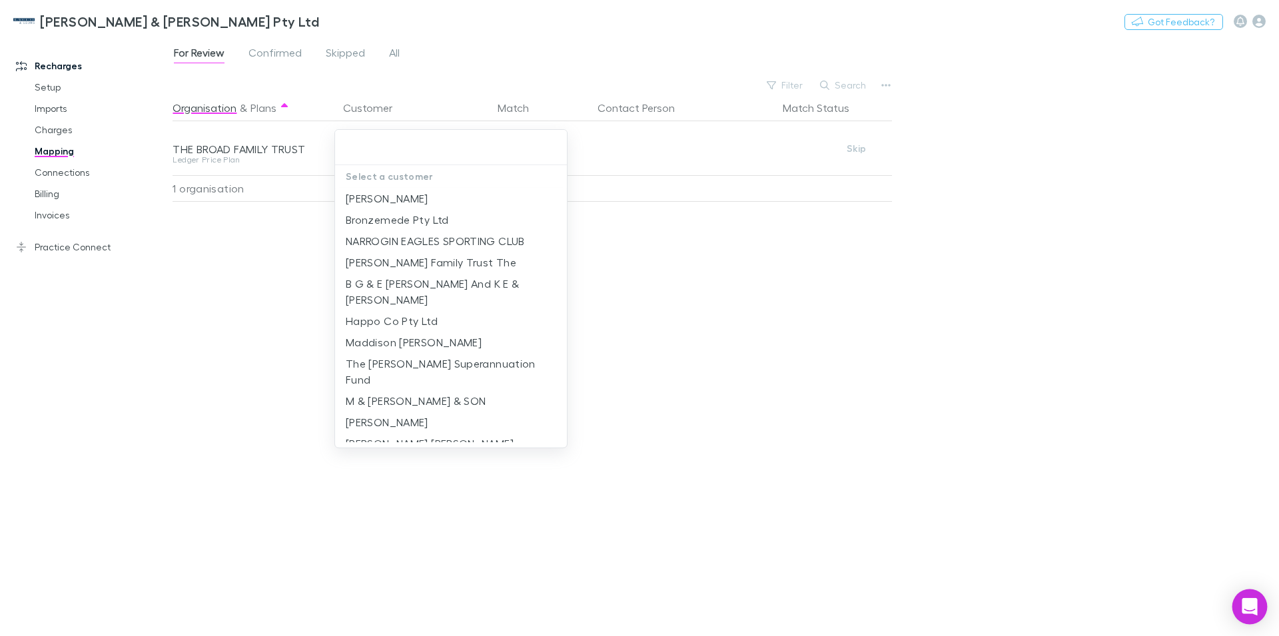
click at [1244, 601] on icon "Open Intercom Messenger" at bounding box center [1249, 606] width 15 height 17
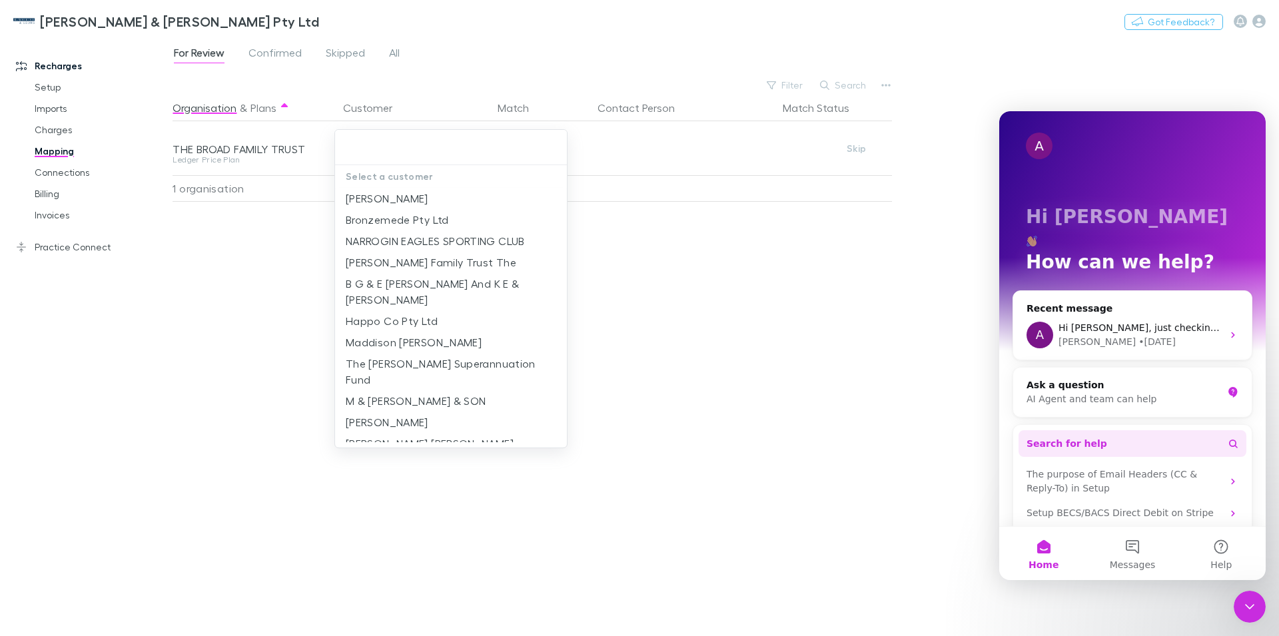
click at [1080, 437] on span "Search for help" at bounding box center [1066, 444] width 81 height 14
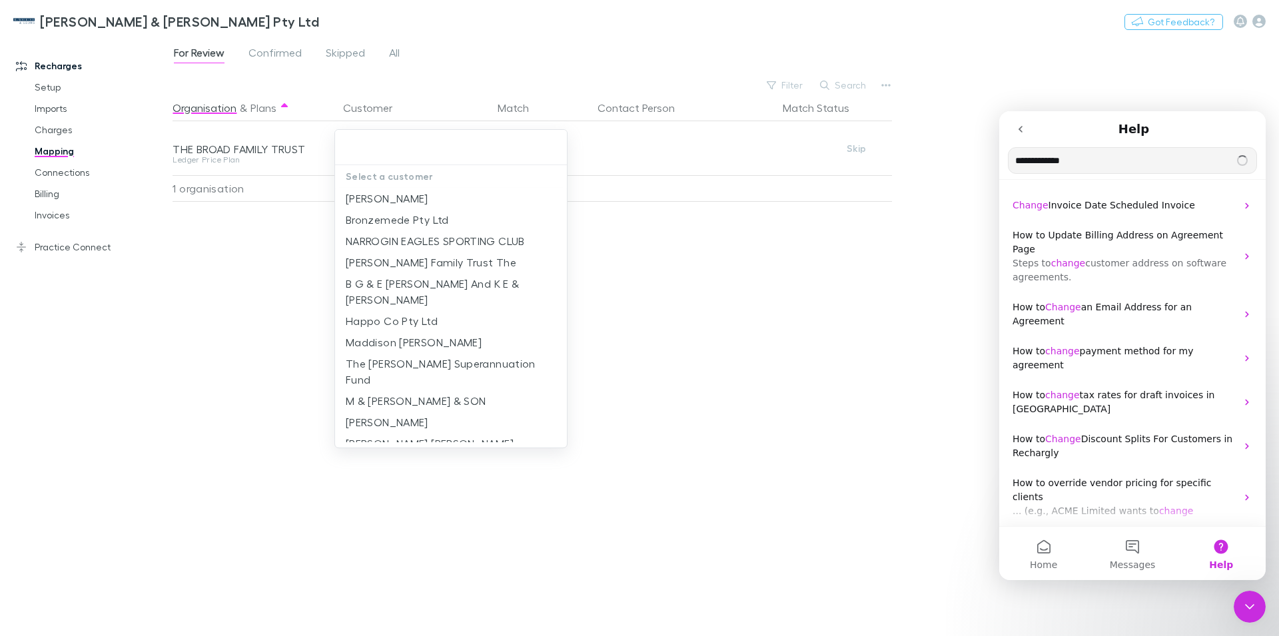
type input "**********"
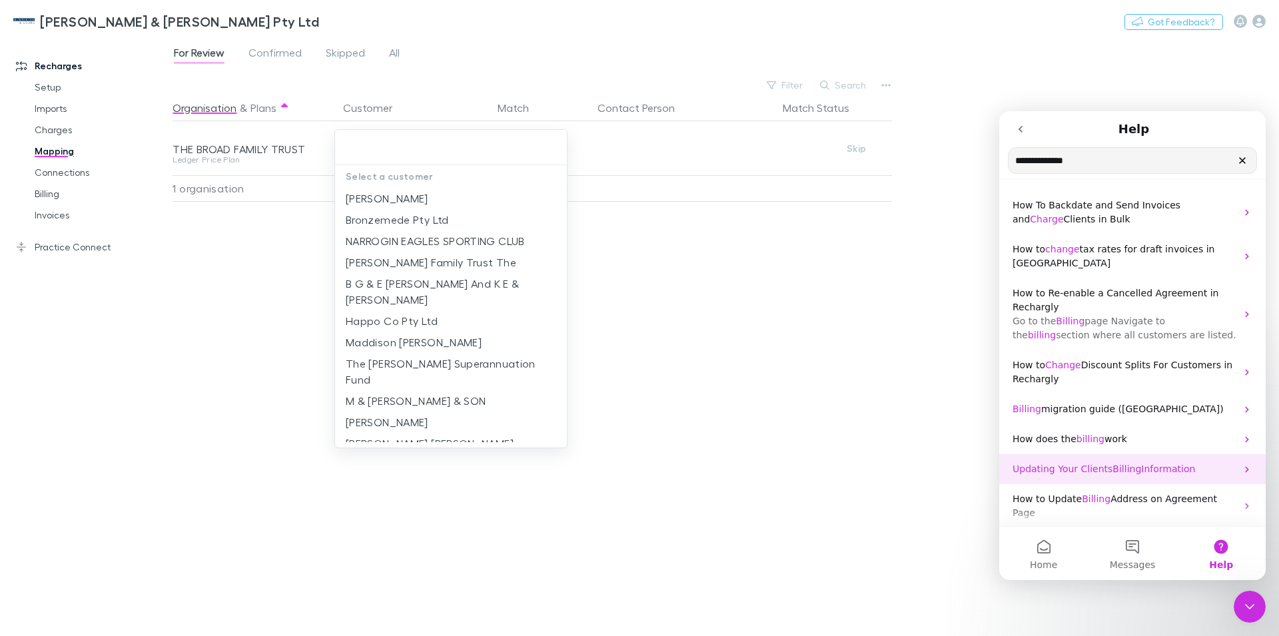
click at [1242, 468] on icon "Intercom messenger" at bounding box center [1247, 469] width 11 height 11
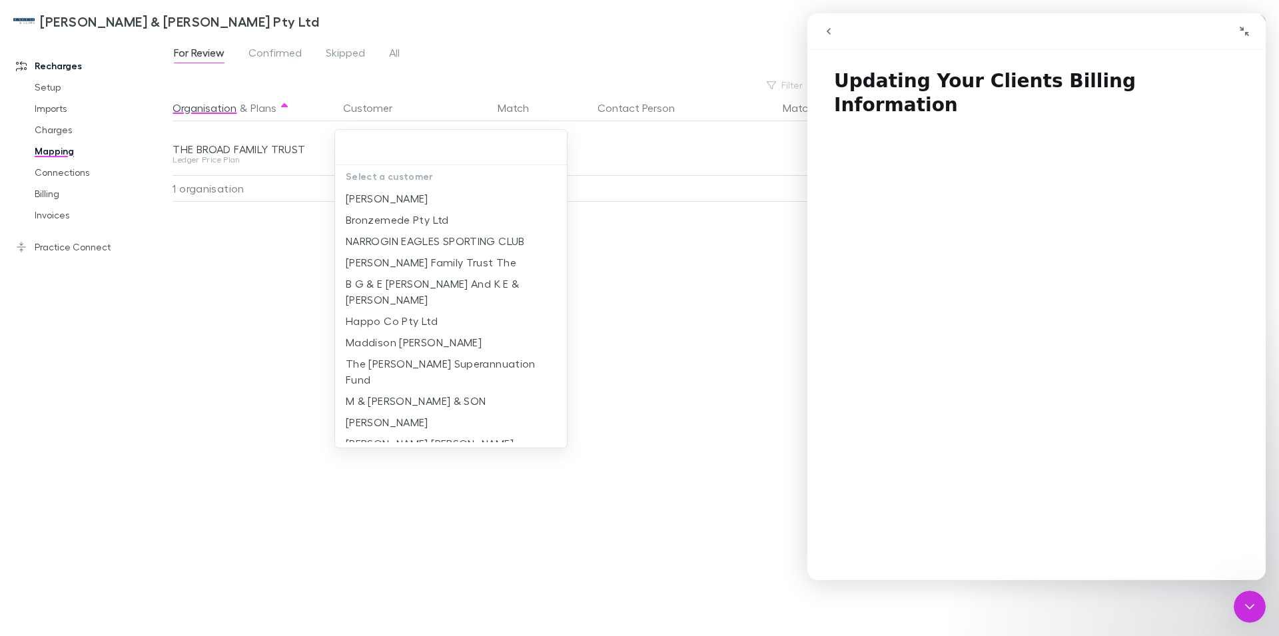
click at [831, 30] on icon "go back" at bounding box center [828, 31] width 11 height 11
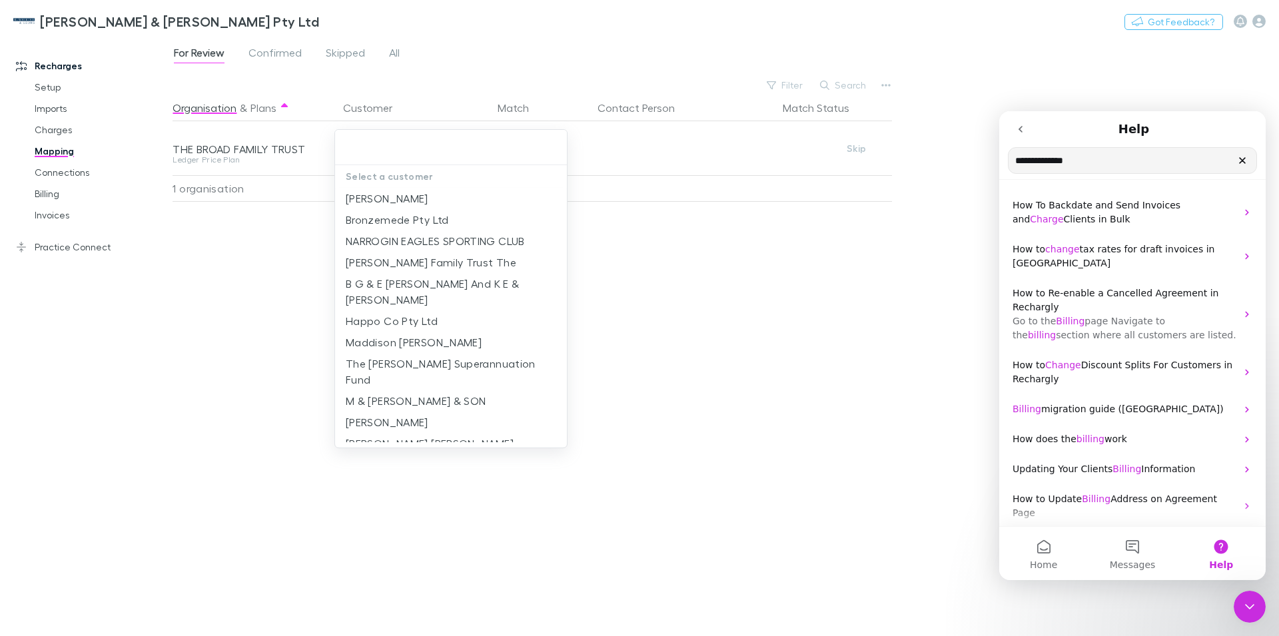
drag, startPoint x: 1078, startPoint y: 159, endPoint x: 1050, endPoint y: 160, distance: 28.7
click at [1047, 160] on input "**********" at bounding box center [1132, 160] width 248 height 25
click at [1052, 160] on input "**********" at bounding box center [1132, 160] width 248 height 25
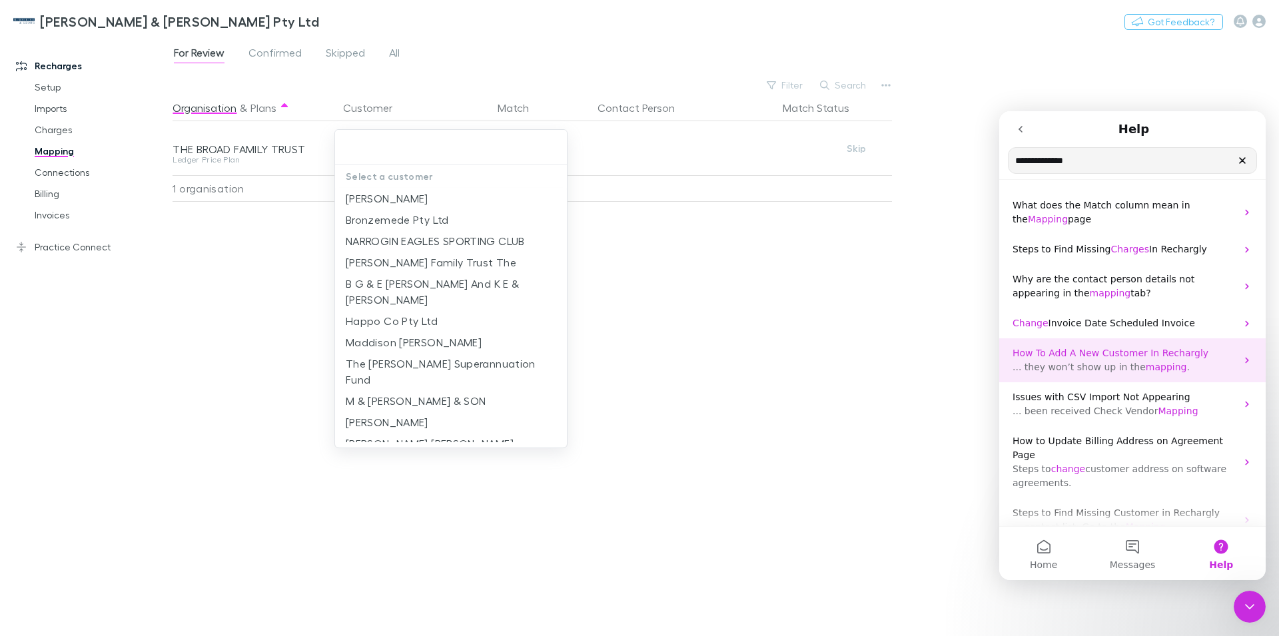
type input "**********"
click at [1242, 362] on icon "Intercom messenger" at bounding box center [1247, 360] width 11 height 11
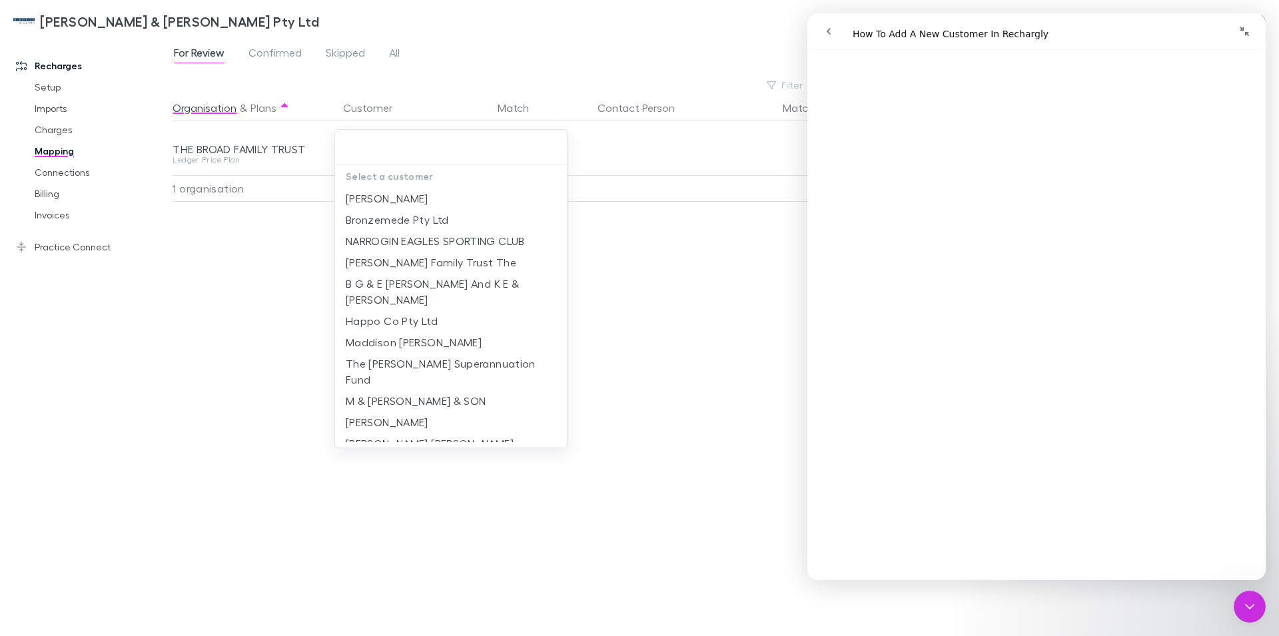
scroll to position [420, 0]
drag, startPoint x: 660, startPoint y: 61, endPoint x: 685, endPoint y: 60, distance: 24.7
click at [660, 62] on div at bounding box center [639, 318] width 1279 height 636
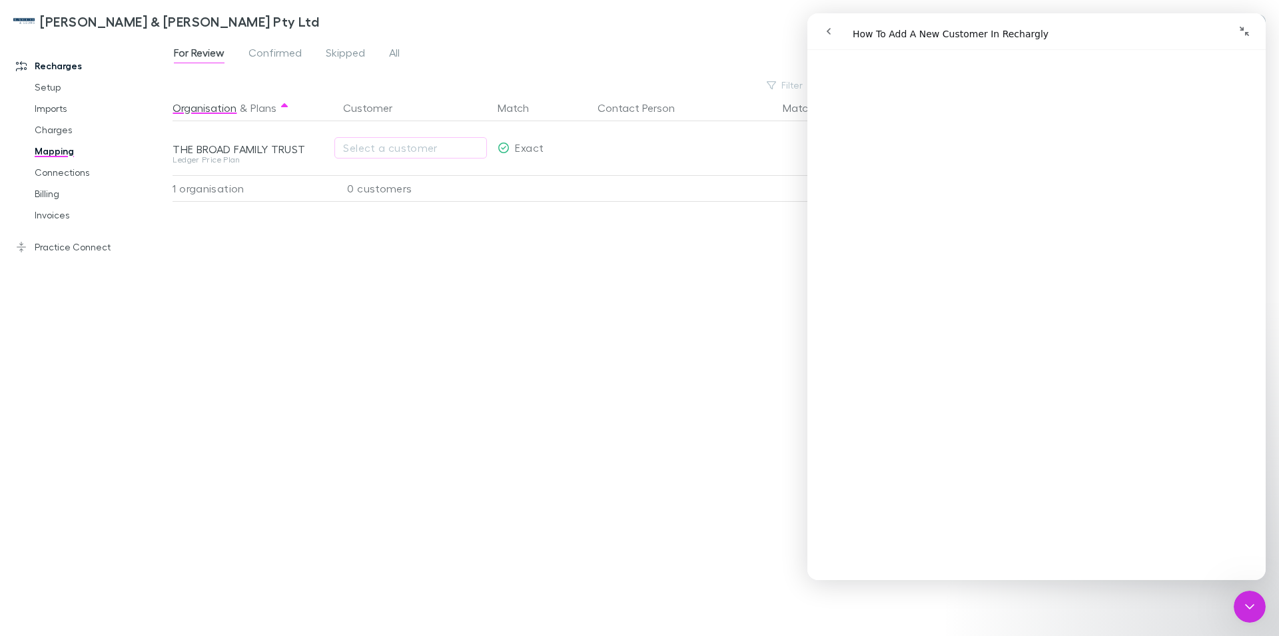
click at [1252, 603] on icon "Close Intercom Messenger" at bounding box center [1250, 607] width 16 height 16
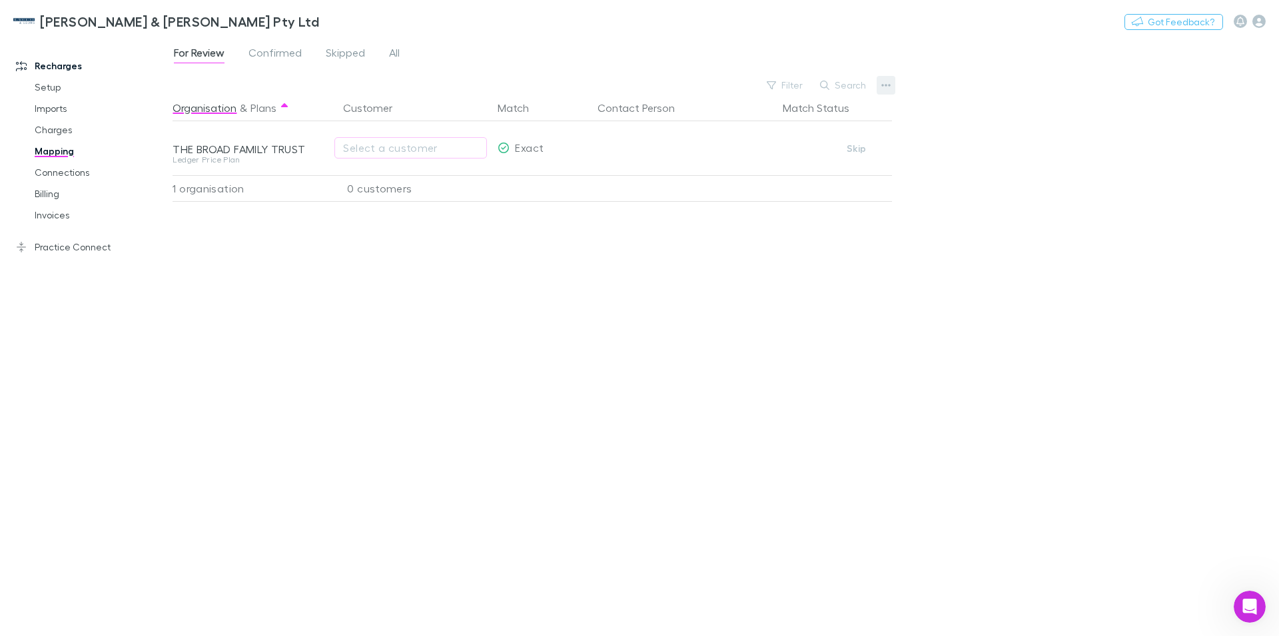
click at [889, 90] on icon "button" at bounding box center [885, 85] width 9 height 11
click at [790, 221] on p "We'll fetch updated and new contacts." at bounding box center [804, 226] width 162 height 12
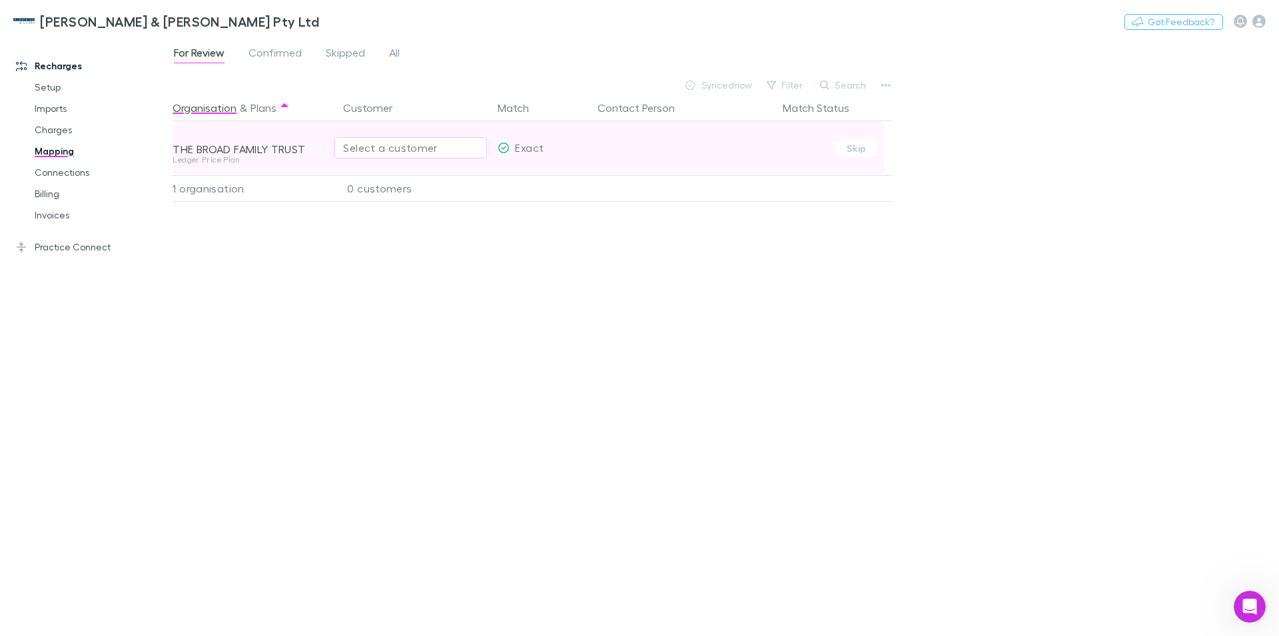
click at [381, 150] on div "Select a customer" at bounding box center [410, 148] width 135 height 16
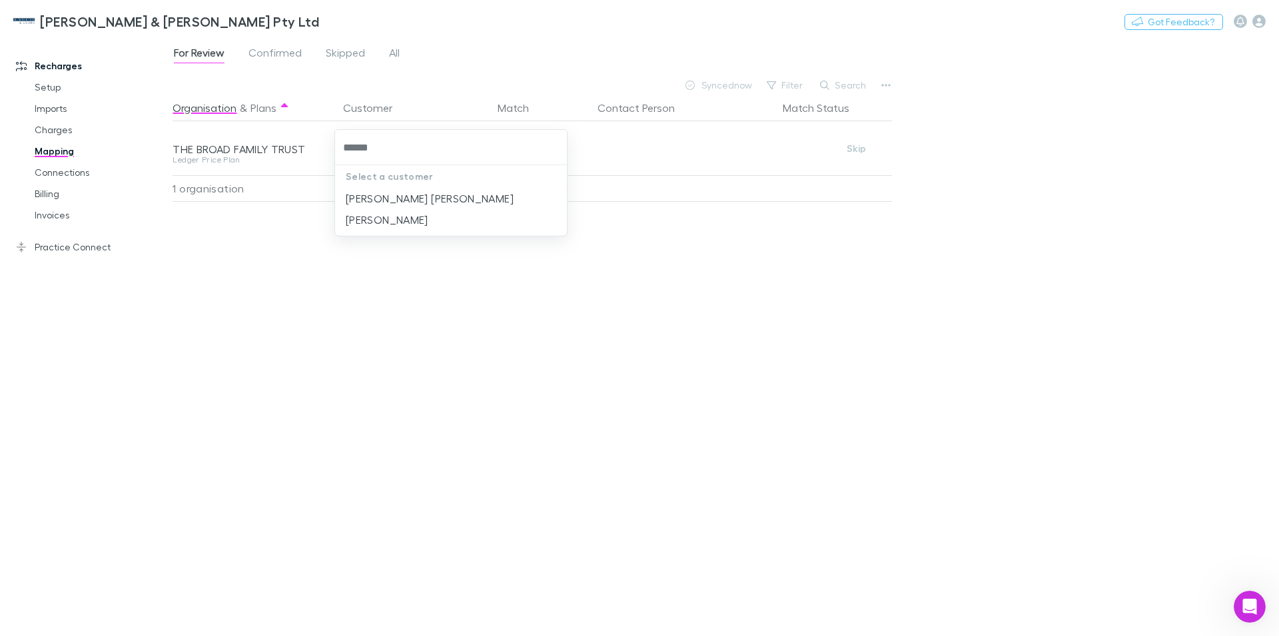
type input "******"
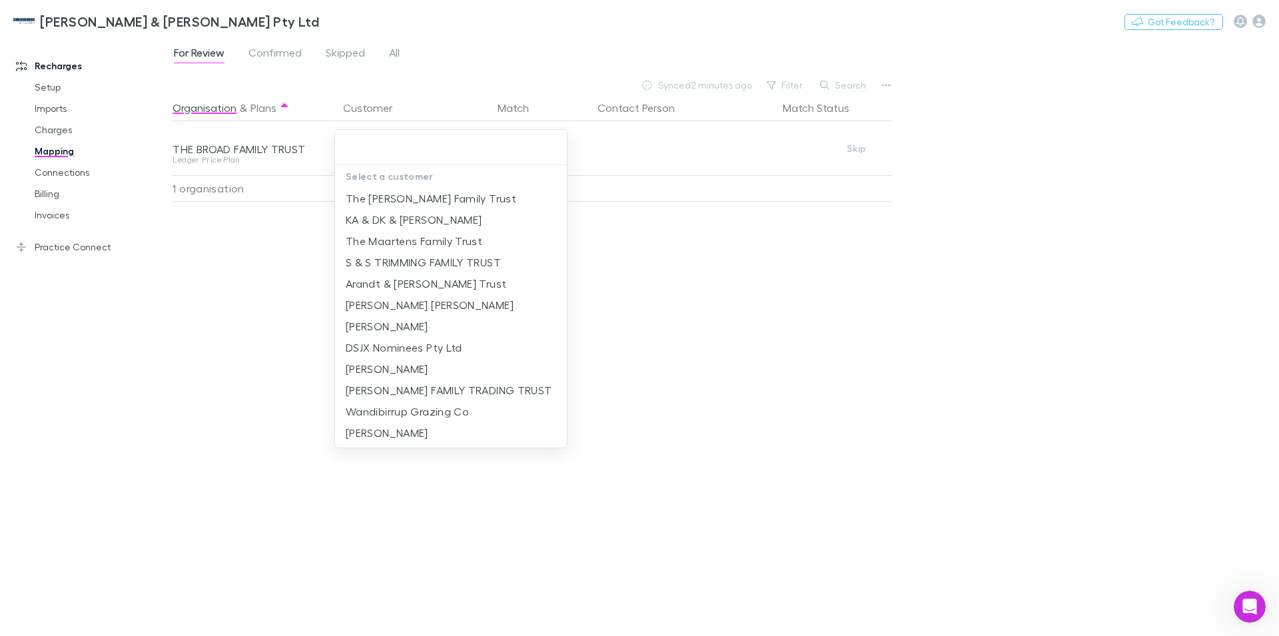
click at [882, 95] on div at bounding box center [639, 318] width 1279 height 636
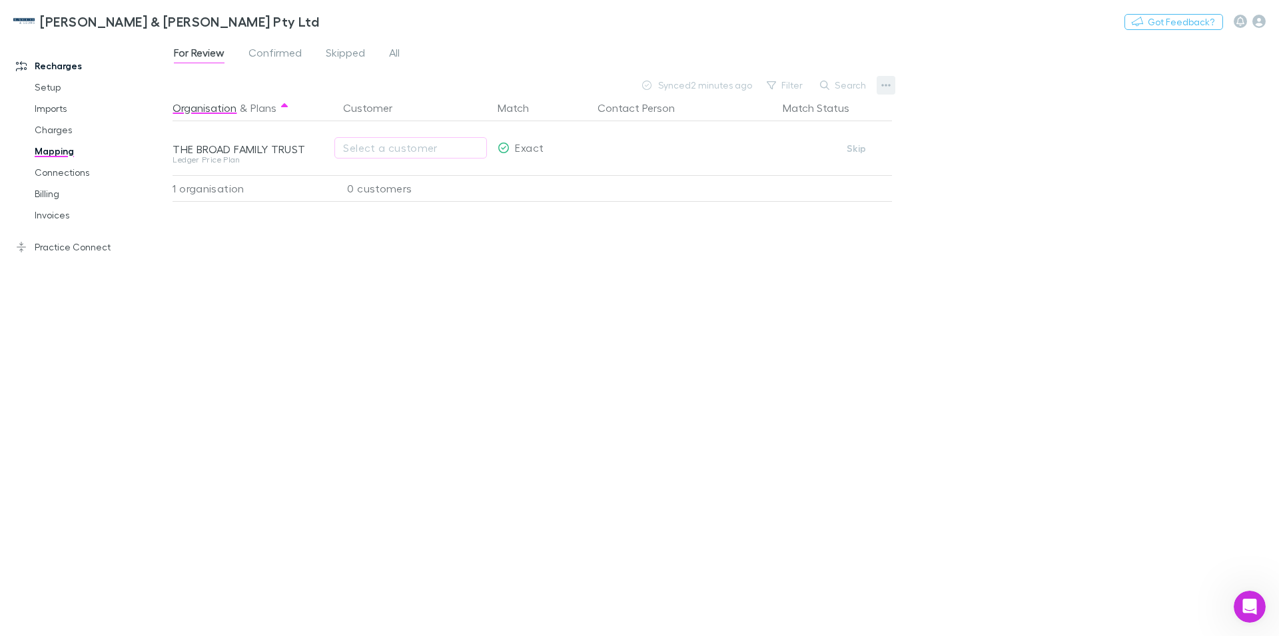
click at [886, 88] on icon "button" at bounding box center [885, 85] width 9 height 11
click at [769, 218] on p "Re-sync contacts" at bounding box center [804, 212] width 162 height 16
drag, startPoint x: 1245, startPoint y: 603, endPoint x: 2455, endPoint y: 1174, distance: 1337.6
click at [1245, 603] on icon "Open Intercom Messenger" at bounding box center [1250, 607] width 22 height 22
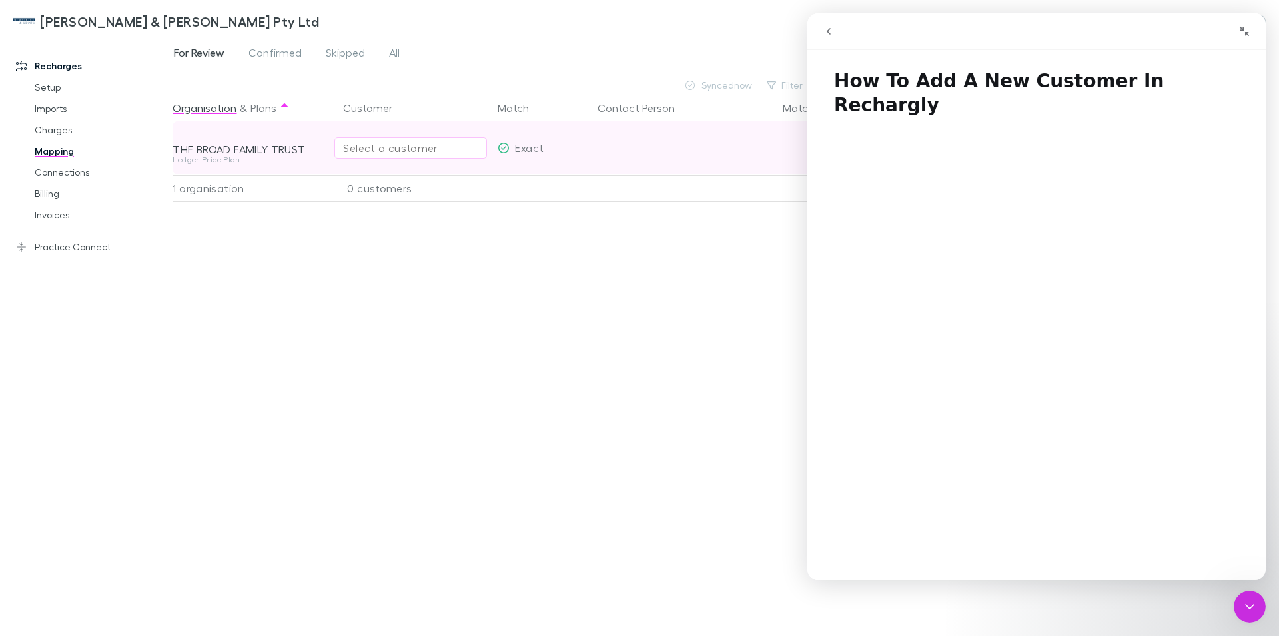
click at [356, 141] on div "Select a customer" at bounding box center [410, 148] width 135 height 16
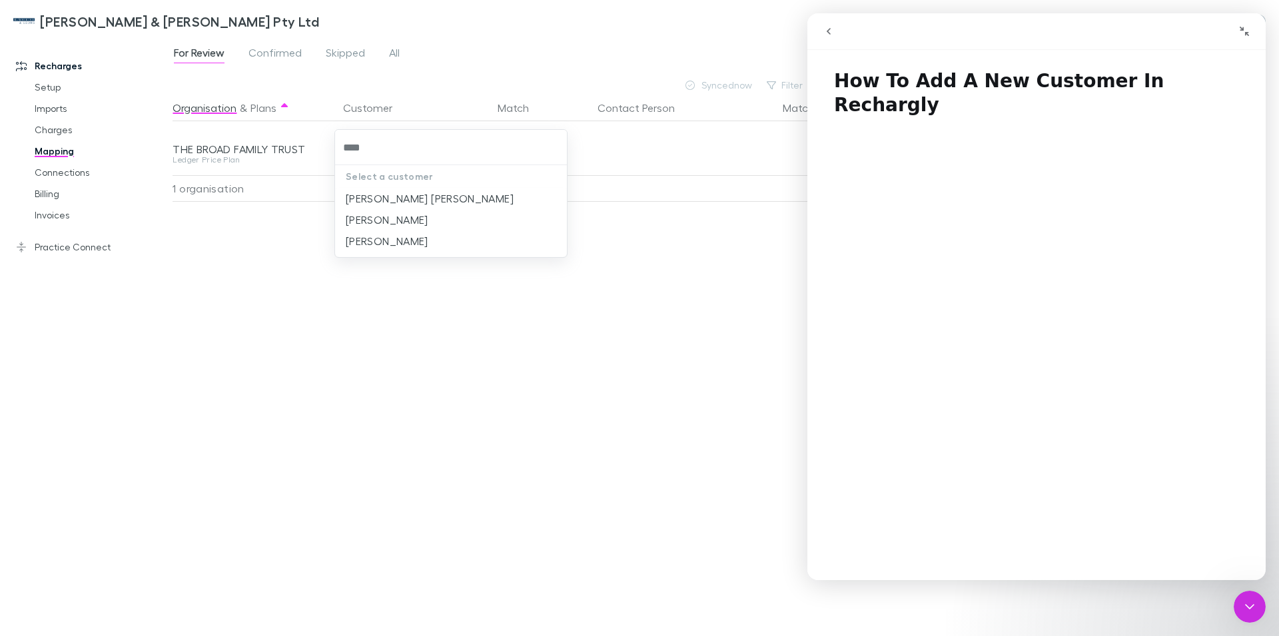
type input "*****"
click at [370, 222] on li "[PERSON_NAME]" at bounding box center [451, 219] width 232 height 21
click at [1240, 601] on div "Close Intercom Messenger" at bounding box center [1250, 607] width 32 height 32
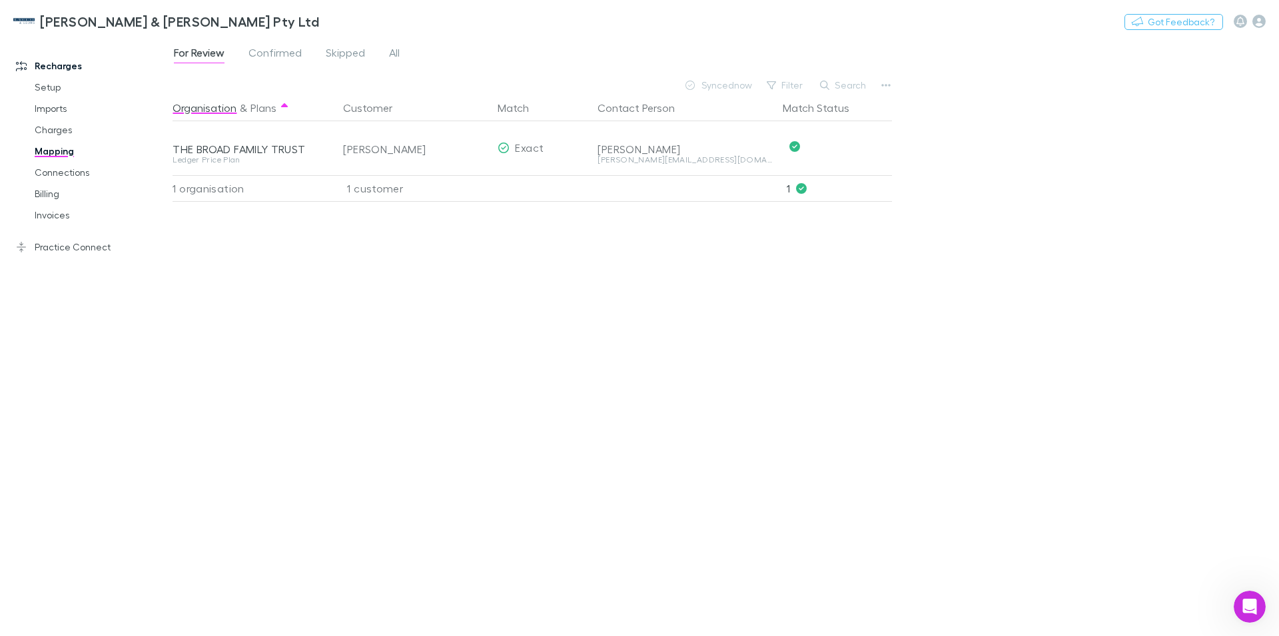
click at [505, 33] on div "[PERSON_NAME] & [PERSON_NAME] Pty Ltd Nothing Got Feedback?" at bounding box center [639, 21] width 1279 height 43
click at [268, 51] on span "Confirmed" at bounding box center [274, 54] width 53 height 17
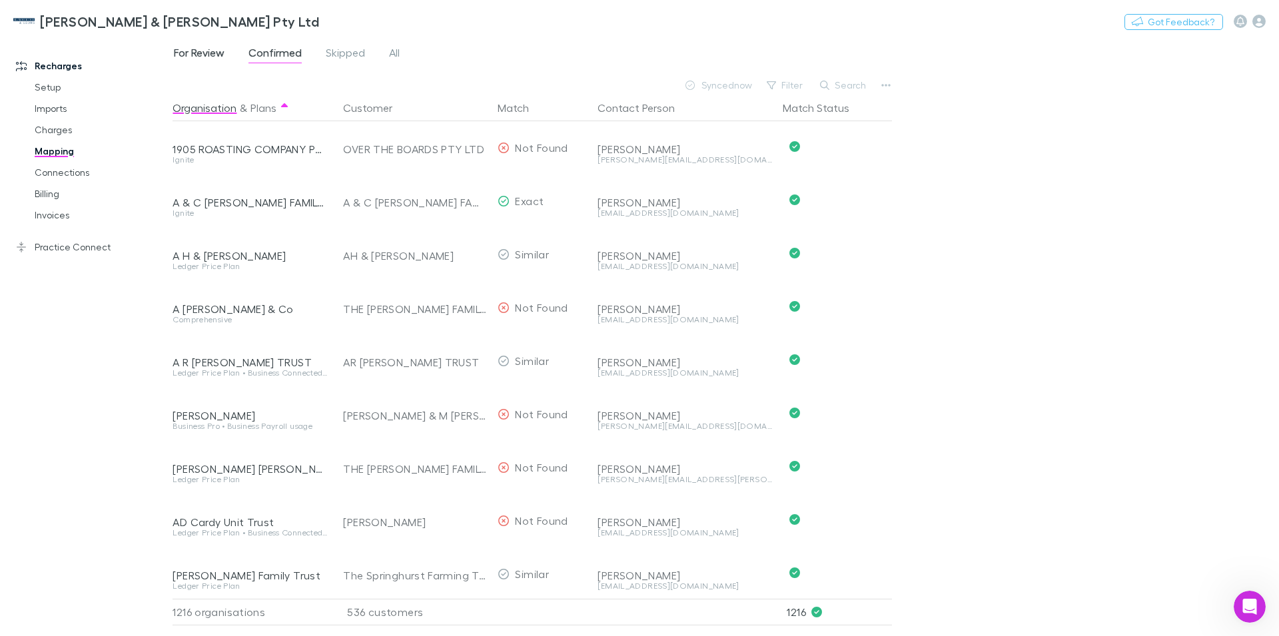
click at [204, 55] on span "For Review" at bounding box center [199, 54] width 51 height 17
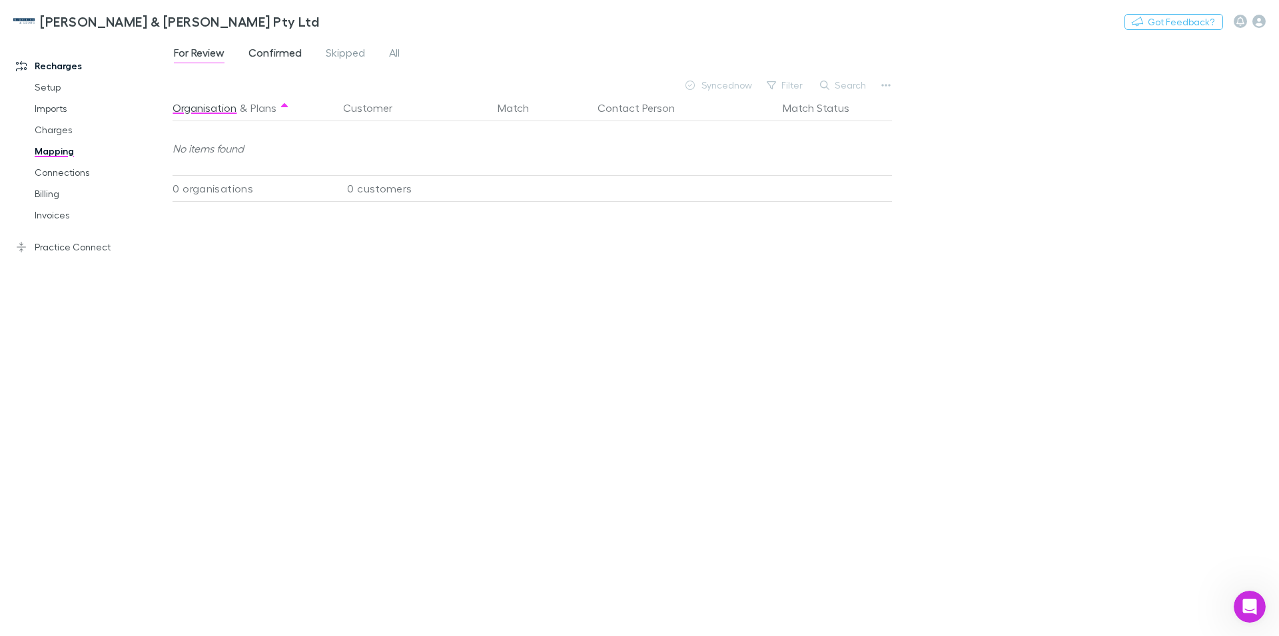
click at [278, 51] on span "Confirmed" at bounding box center [274, 54] width 53 height 17
